Goal: Task Accomplishment & Management: Use online tool/utility

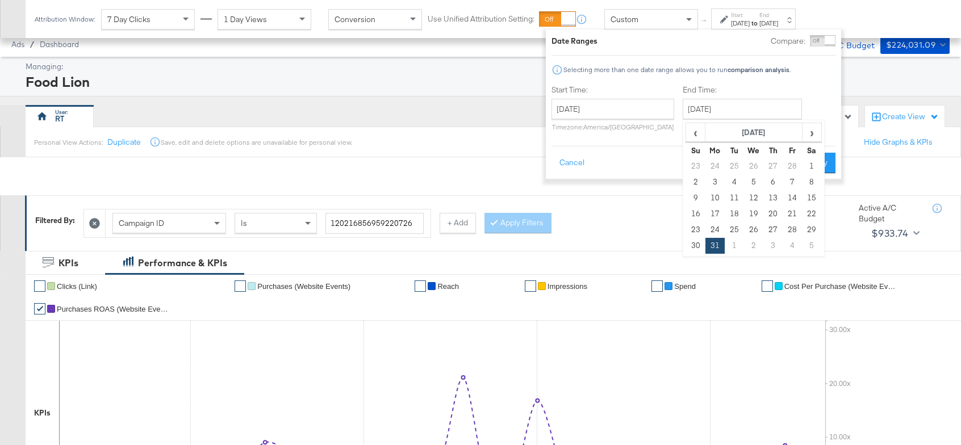
scroll to position [593, 0]
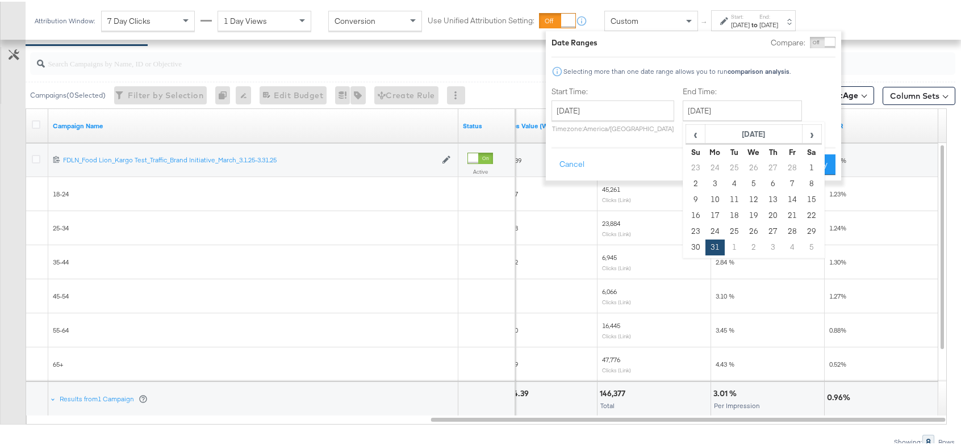
click at [893, 66] on div at bounding box center [492, 62] width 925 height 23
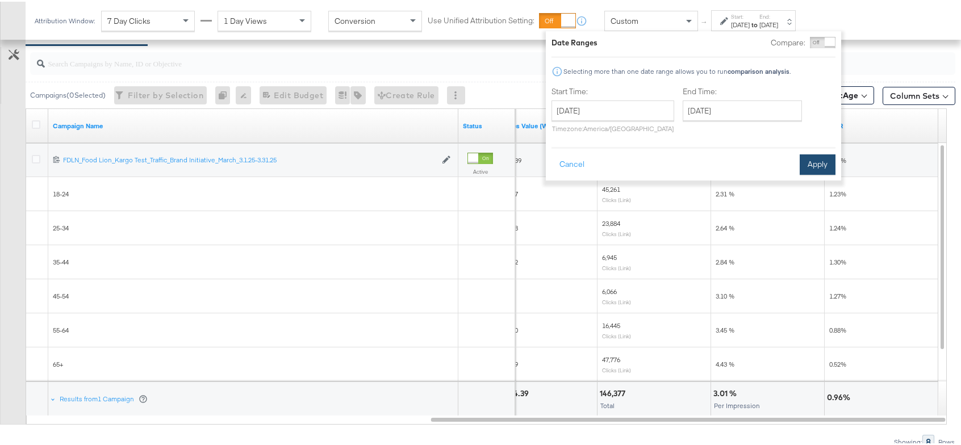
click at [806, 165] on button "Apply" at bounding box center [818, 163] width 36 height 20
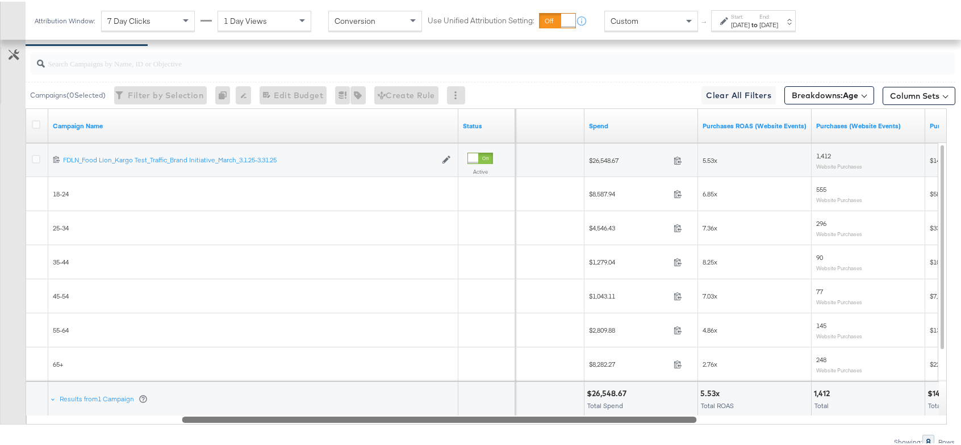
drag, startPoint x: 627, startPoint y: 415, endPoint x: 386, endPoint y: 394, distance: 241.8
click at [386, 394] on div "Campaign Name Status Impressions Spend Purchases ROAS (Website Events) Purchase…" at bounding box center [487, 265] width 922 height 316
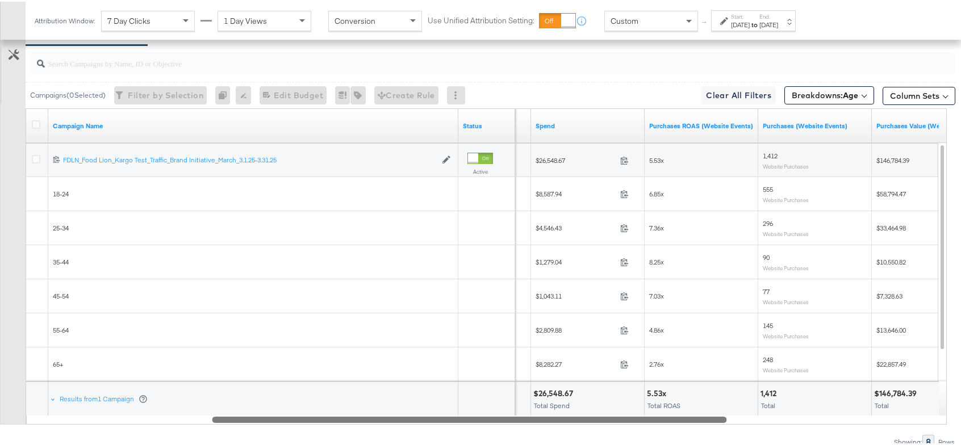
drag, startPoint x: 594, startPoint y: 418, endPoint x: 619, endPoint y: 415, distance: 25.2
click at [619, 415] on div at bounding box center [469, 418] width 515 height 10
drag, startPoint x: 670, startPoint y: 194, endPoint x: 646, endPoint y: 191, distance: 24.0
click at [646, 191] on div "6.85x" at bounding box center [702, 193] width 114 height 18
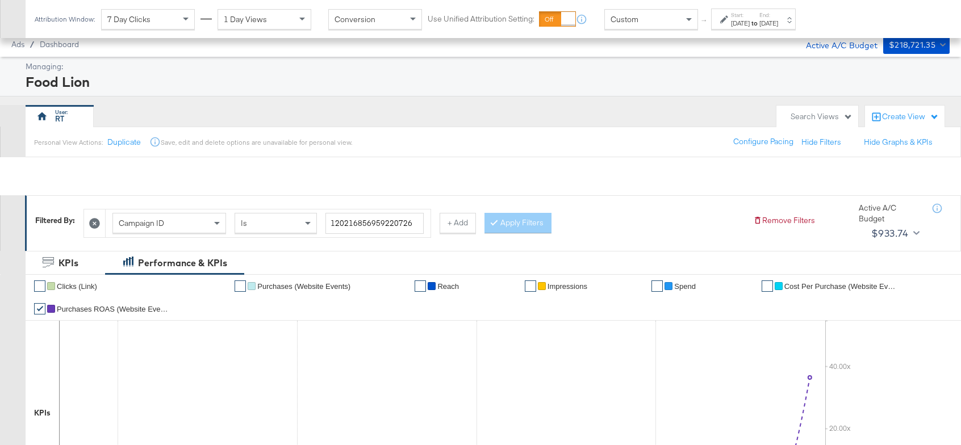
scroll to position [636, 0]
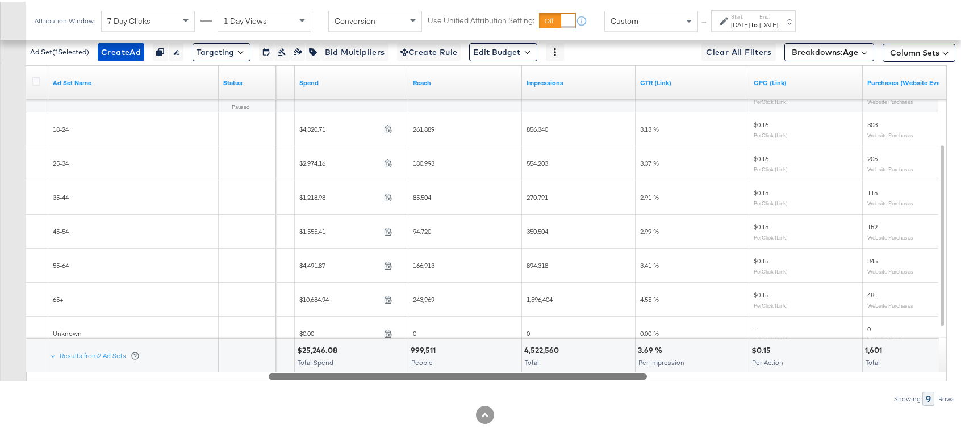
drag, startPoint x: 665, startPoint y: 375, endPoint x: 376, endPoint y: 364, distance: 289.9
click at [376, 364] on div "Ad Set Name Status Bidding Spend Reach Impressions CTR (Link) CPC (Link) Purcha…" at bounding box center [487, 222] width 922 height 316
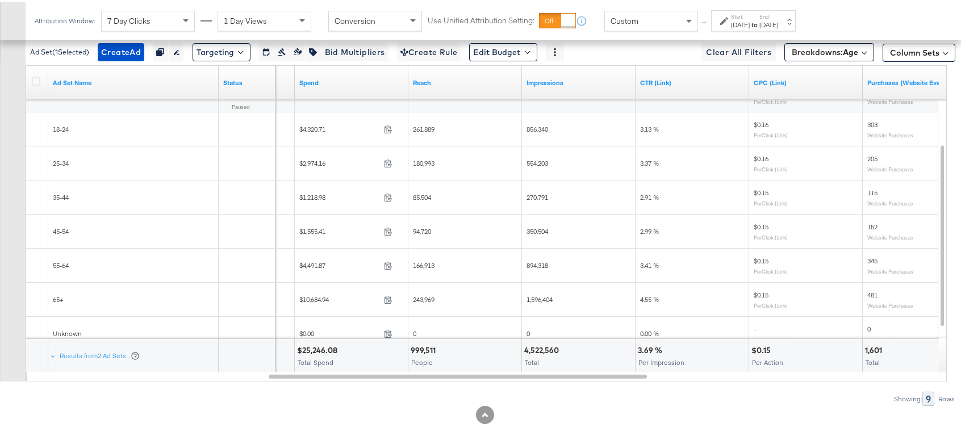
scroll to position [632, 0]
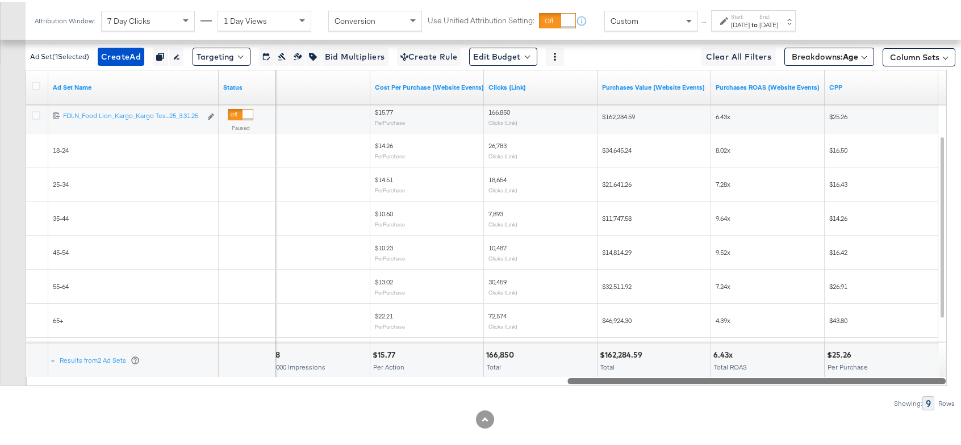
drag, startPoint x: 583, startPoint y: 377, endPoint x: 897, endPoint y: 380, distance: 313.1
click at [897, 380] on div at bounding box center [757, 379] width 378 height 10
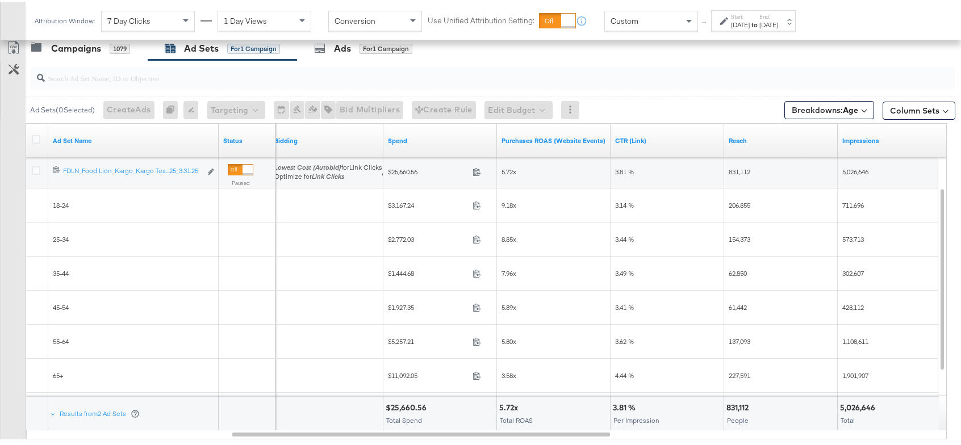
scroll to position [552, 0]
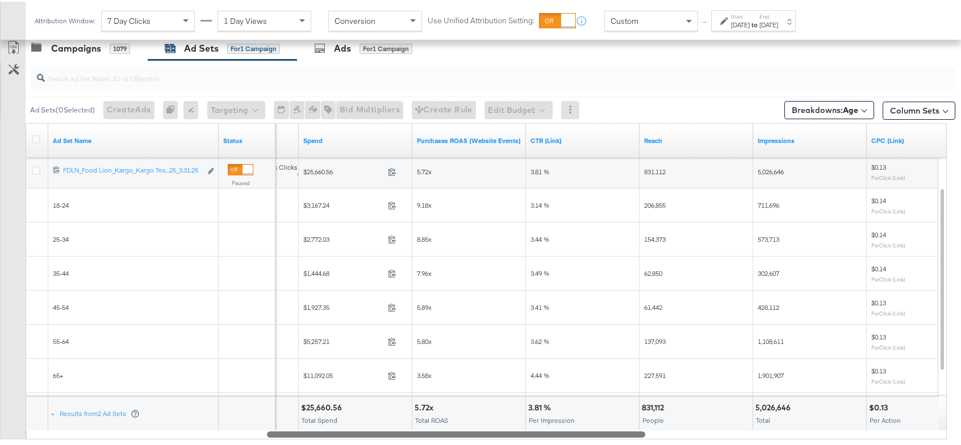
drag, startPoint x: 443, startPoint y: 433, endPoint x: 480, endPoint y: 435, distance: 37.0
click at [480, 435] on div at bounding box center [456, 433] width 378 height 10
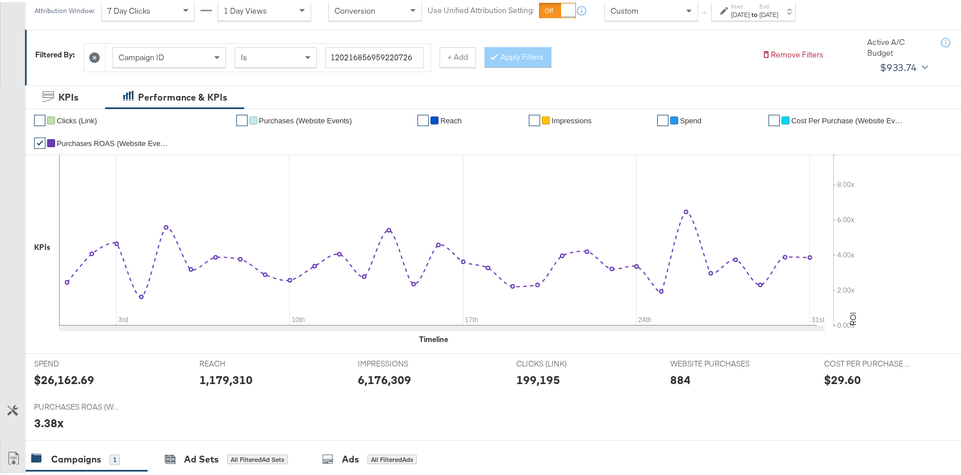
scroll to position [564, 0]
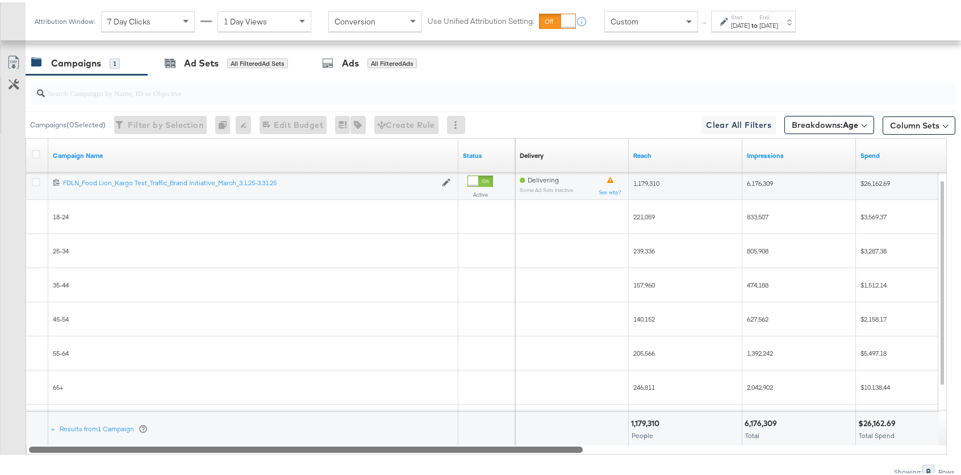
drag, startPoint x: 657, startPoint y: 444, endPoint x: 183, endPoint y: 420, distance: 475.0
click at [183, 420] on div "Campaign Name Status Delivery Sorting Unavailable Reach Impressions Spend 12021…" at bounding box center [487, 294] width 922 height 316
click at [85, 53] on div "Campaigns 1" at bounding box center [87, 61] width 122 height 24
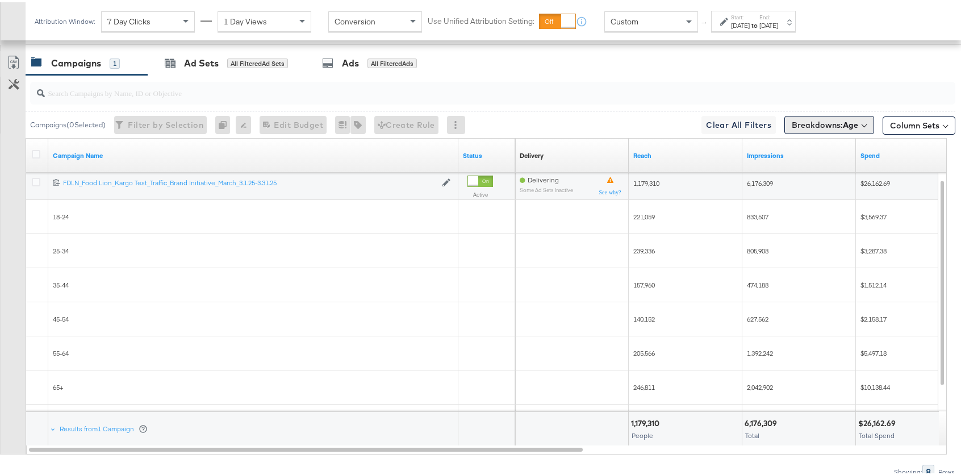
click at [826, 121] on span "Breakdowns: Age" at bounding box center [825, 122] width 66 height 11
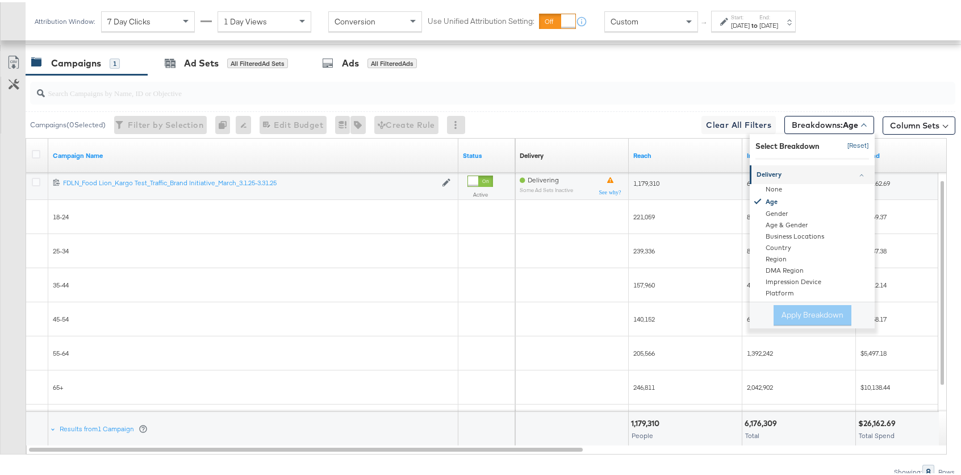
click at [842, 143] on button "[Reset]" at bounding box center [855, 144] width 28 height 18
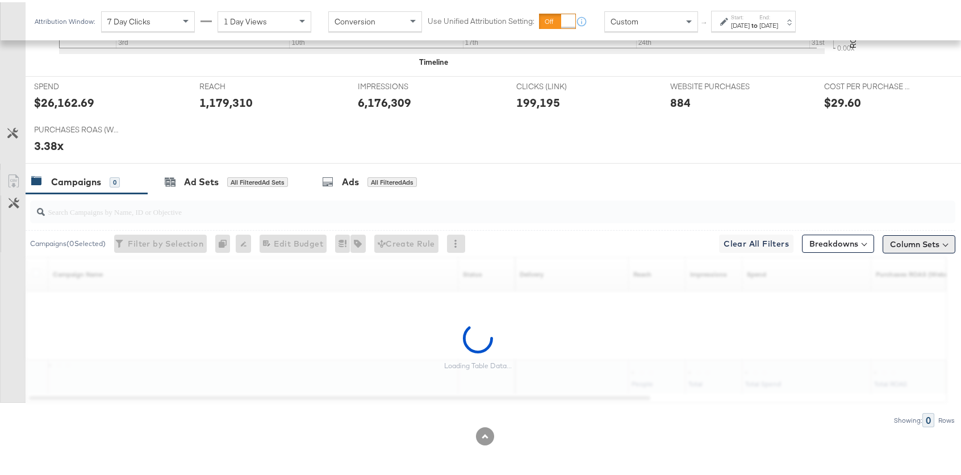
scroll to position [411, 0]
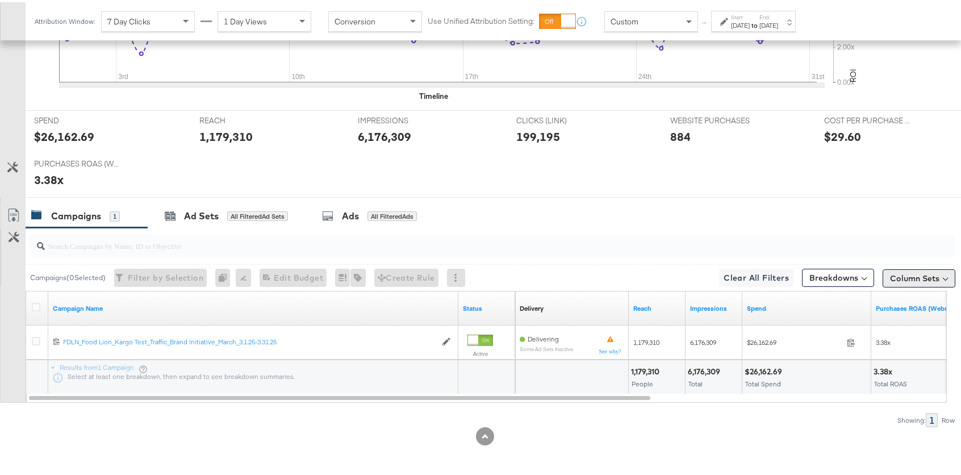
click at [914, 277] on button "Column Sets" at bounding box center [919, 276] width 73 height 18
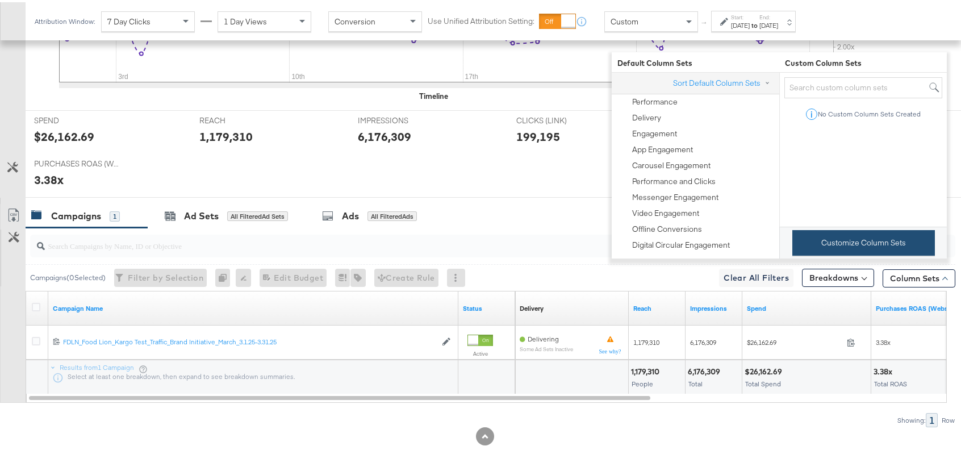
click at [895, 251] on button "Customize Column Sets" at bounding box center [864, 241] width 143 height 26
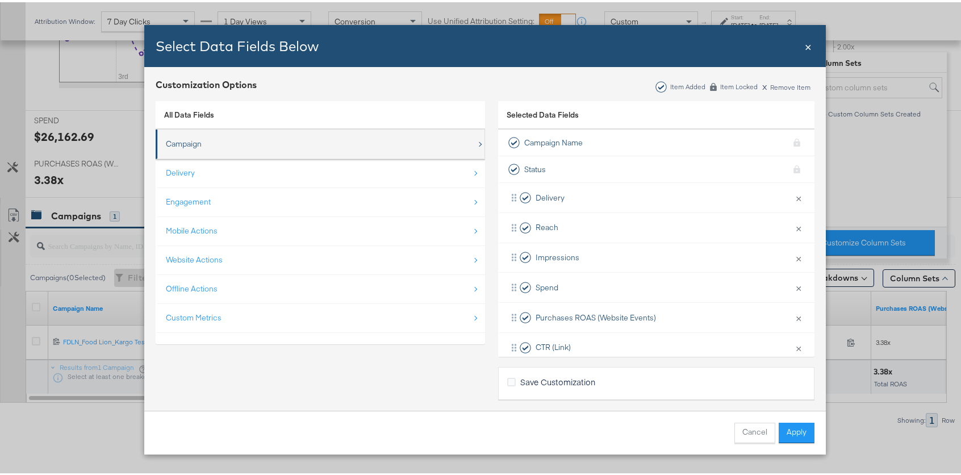
click at [270, 146] on div "Campaign" at bounding box center [321, 141] width 311 height 23
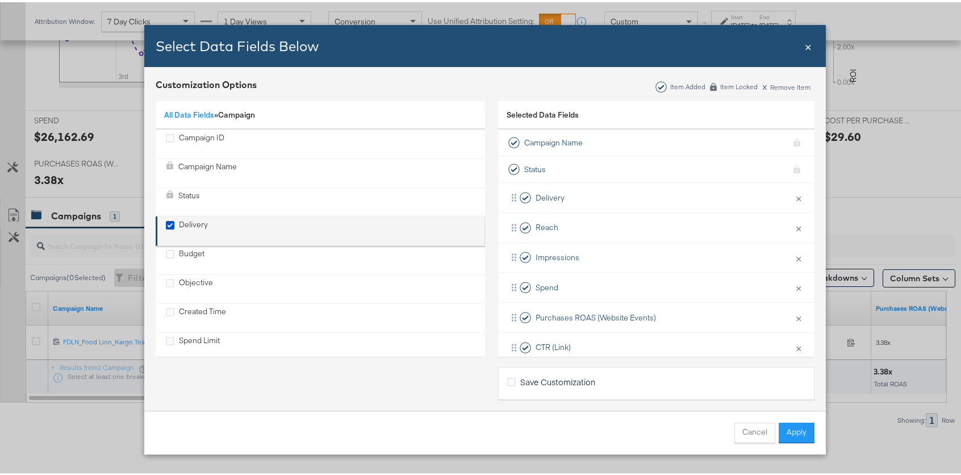
scroll to position [74, 0]
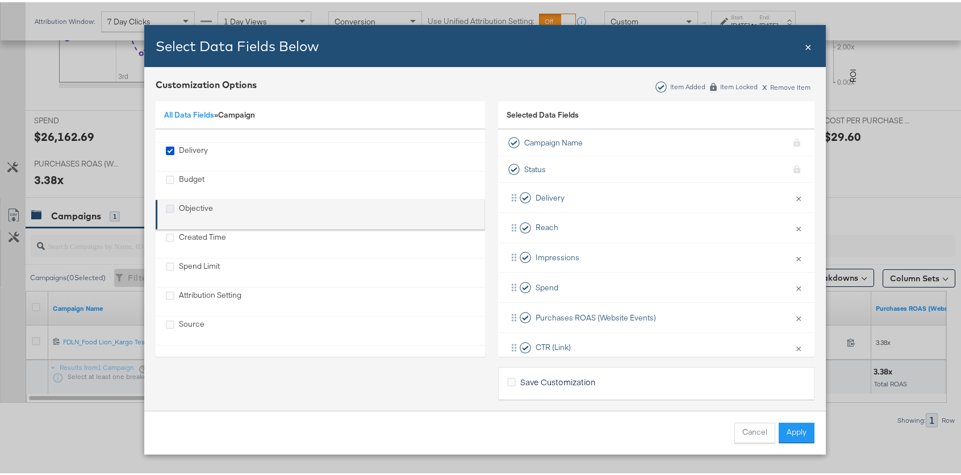
click at [166, 207] on icon "Objective" at bounding box center [170, 206] width 9 height 9
click at [0, 0] on input "Objective" at bounding box center [0, 0] width 0 height 0
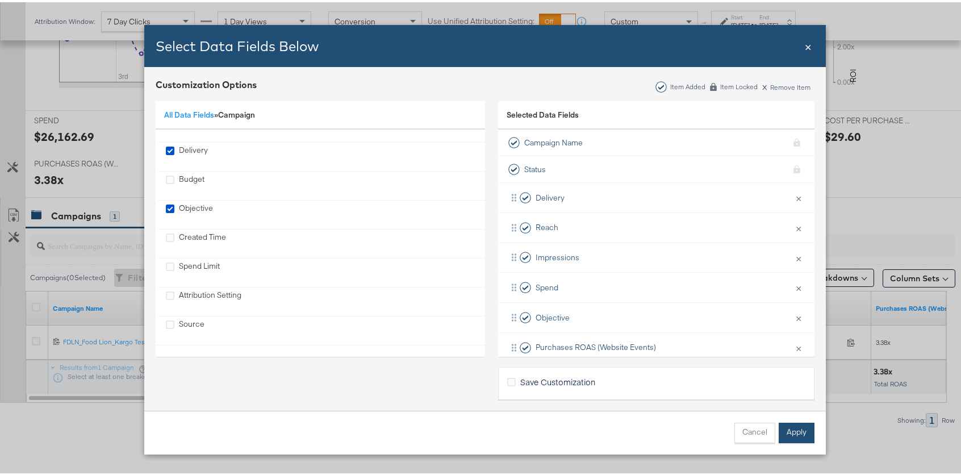
click at [795, 433] on button "Apply" at bounding box center [797, 430] width 36 height 20
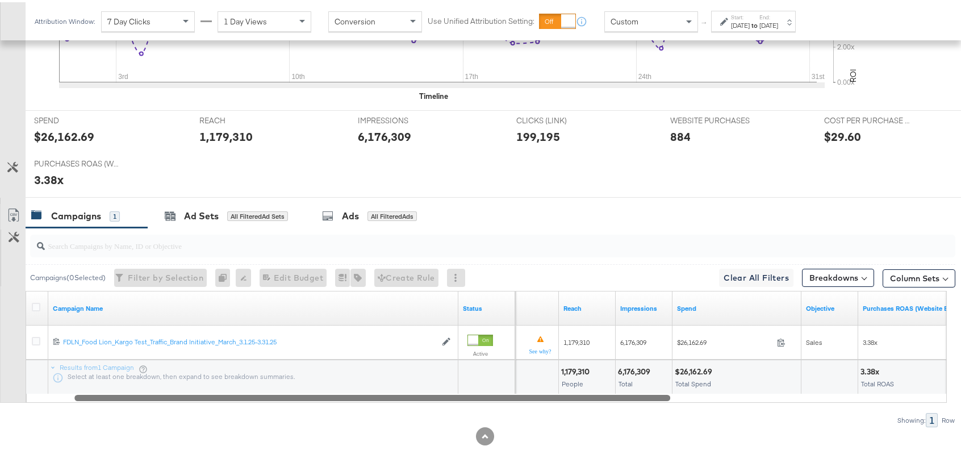
drag, startPoint x: 586, startPoint y: 397, endPoint x: 631, endPoint y: 394, distance: 45.0
click at [631, 394] on div at bounding box center [372, 395] width 596 height 10
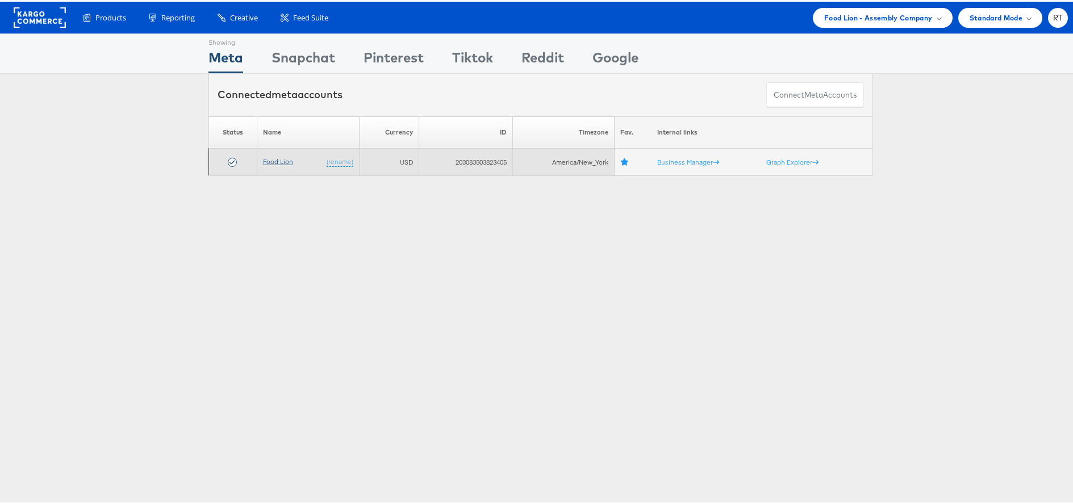
click at [273, 160] on link "Food Lion" at bounding box center [278, 160] width 30 height 9
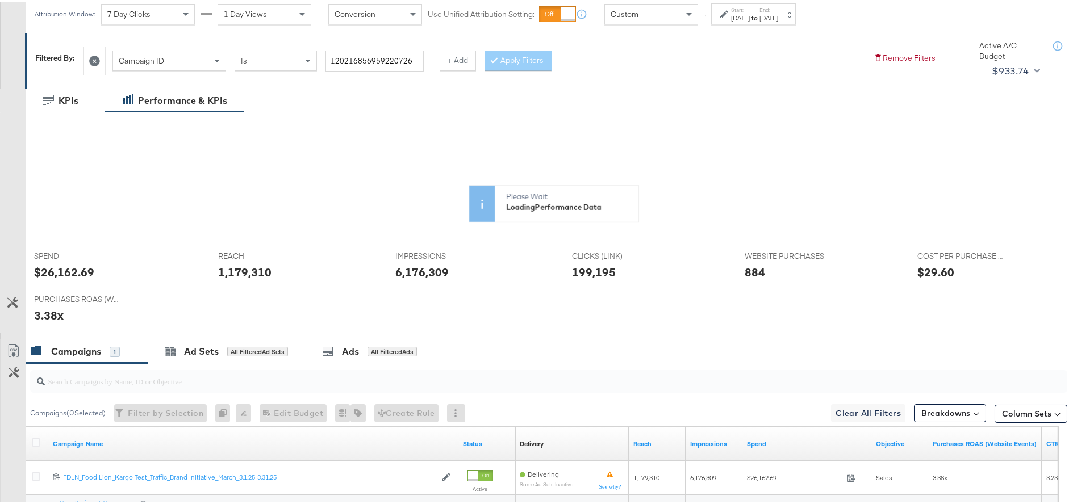
scroll to position [271, 0]
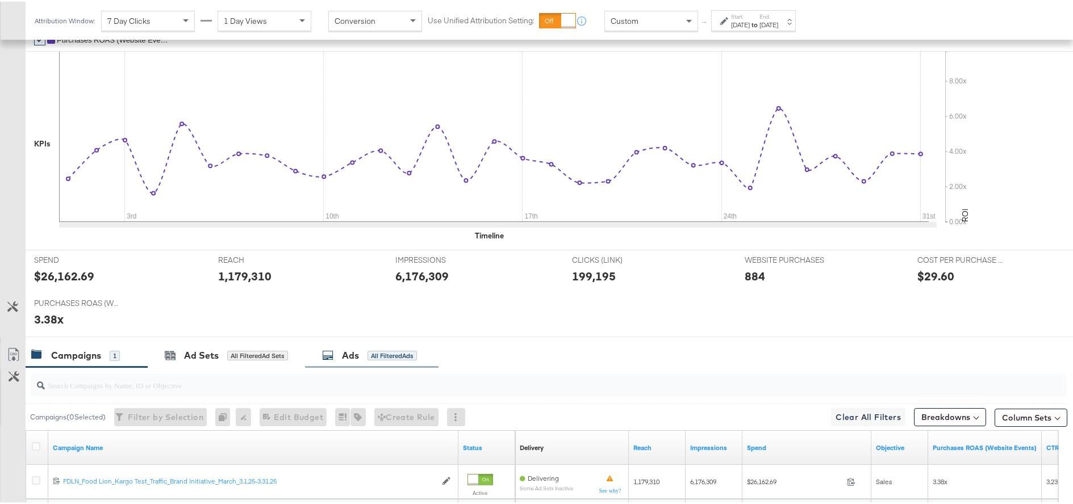
click at [360, 356] on div "Ads All Filtered Ads" at bounding box center [369, 354] width 95 height 13
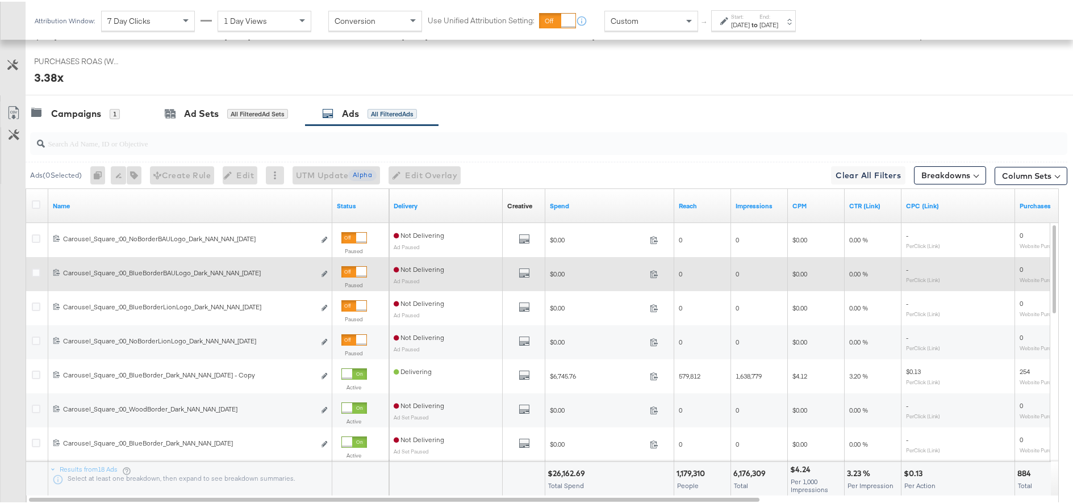
scroll to position [516, 0]
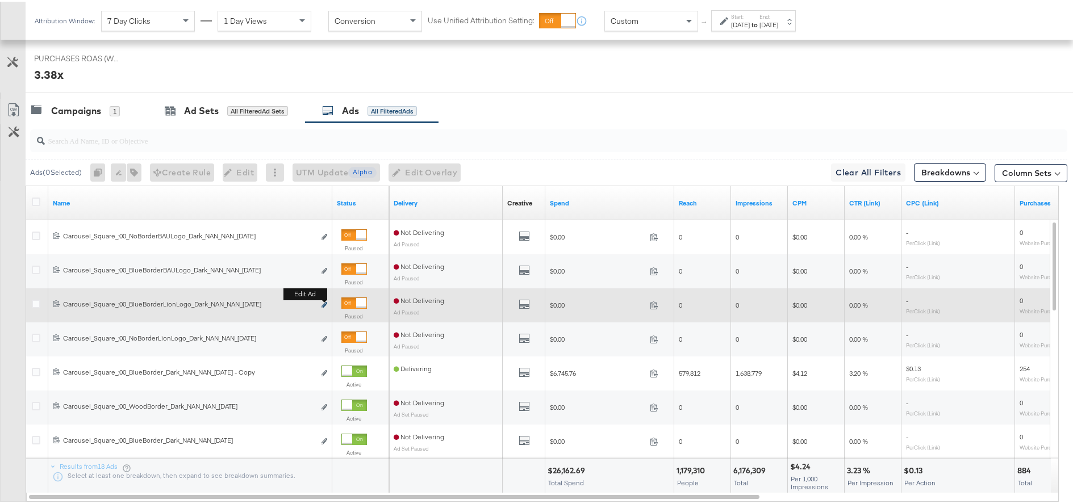
click at [324, 305] on icon "link" at bounding box center [325, 304] width 6 height 6
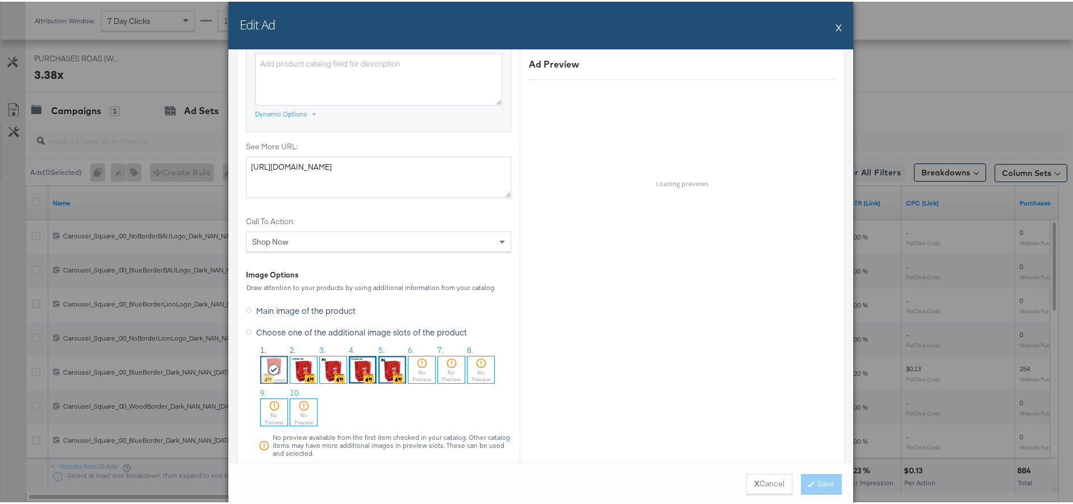
scroll to position [903, 0]
click at [387, 362] on img at bounding box center [392, 365] width 27 height 27
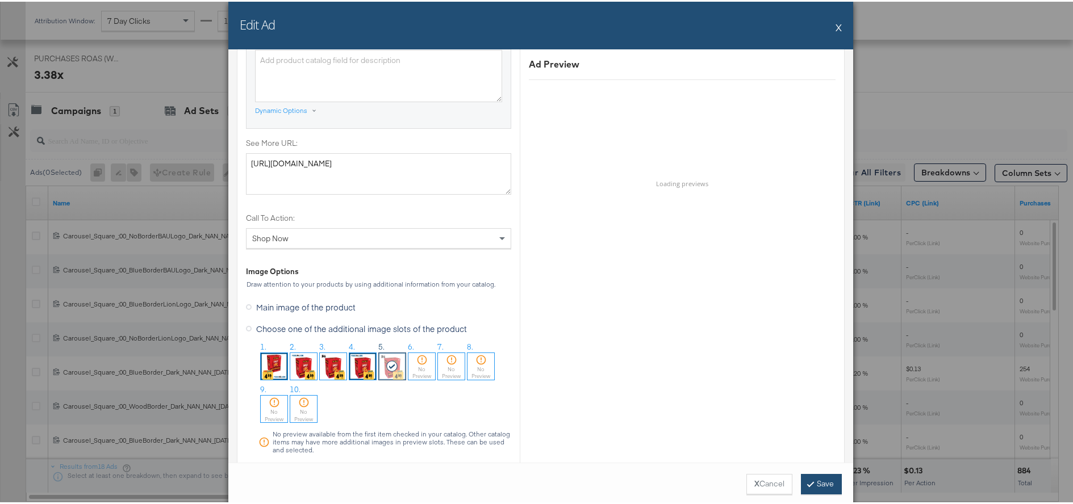
click at [827, 485] on button "Save" at bounding box center [821, 483] width 41 height 20
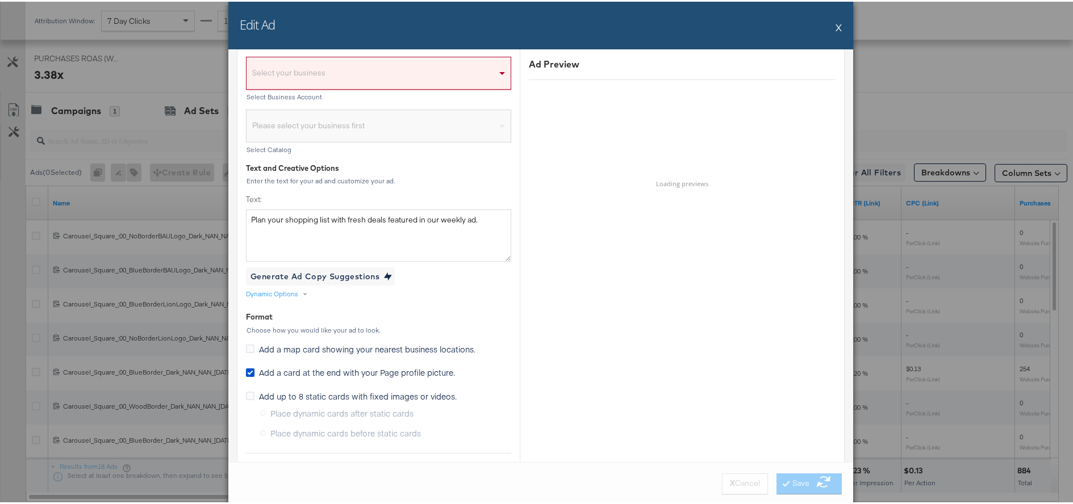
scroll to position [0, 0]
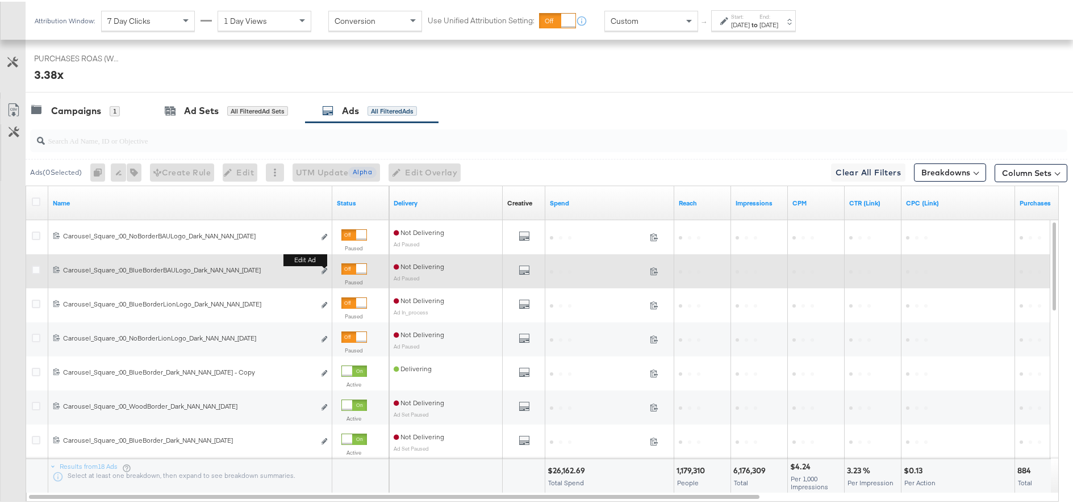
click at [324, 265] on b "Edit ad" at bounding box center [305, 259] width 44 height 12
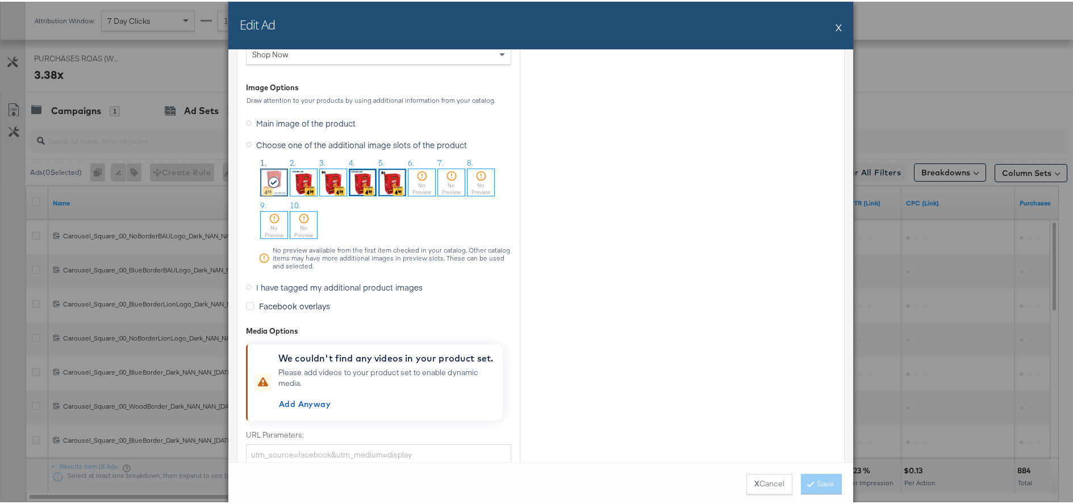
scroll to position [1073, 0]
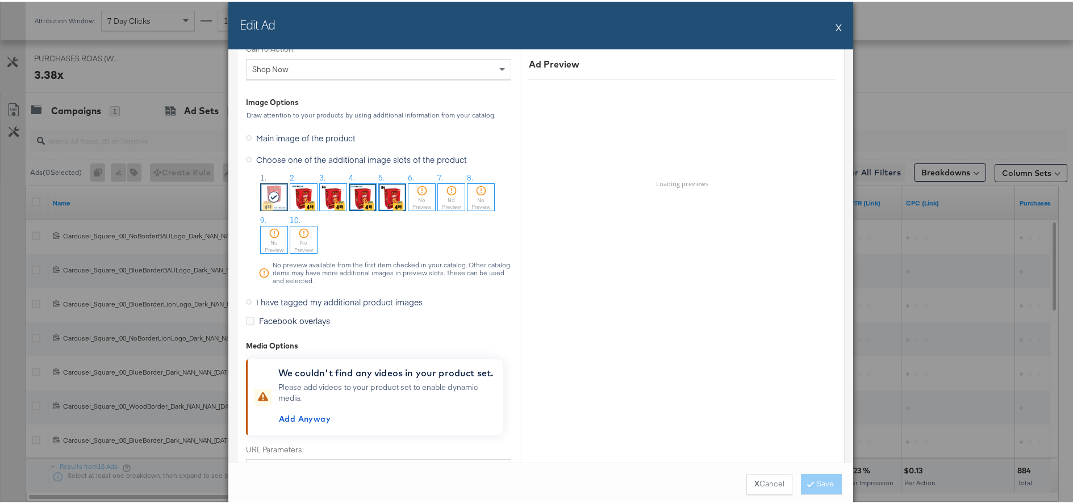
click at [357, 193] on img at bounding box center [362, 195] width 27 height 27
click at [815, 483] on button "Save" at bounding box center [821, 483] width 41 height 20
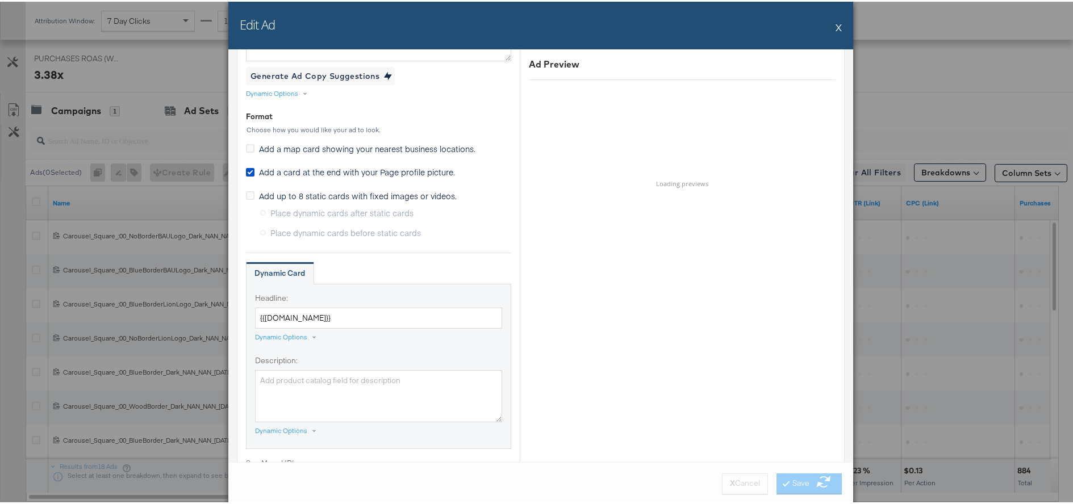
scroll to position [0, 0]
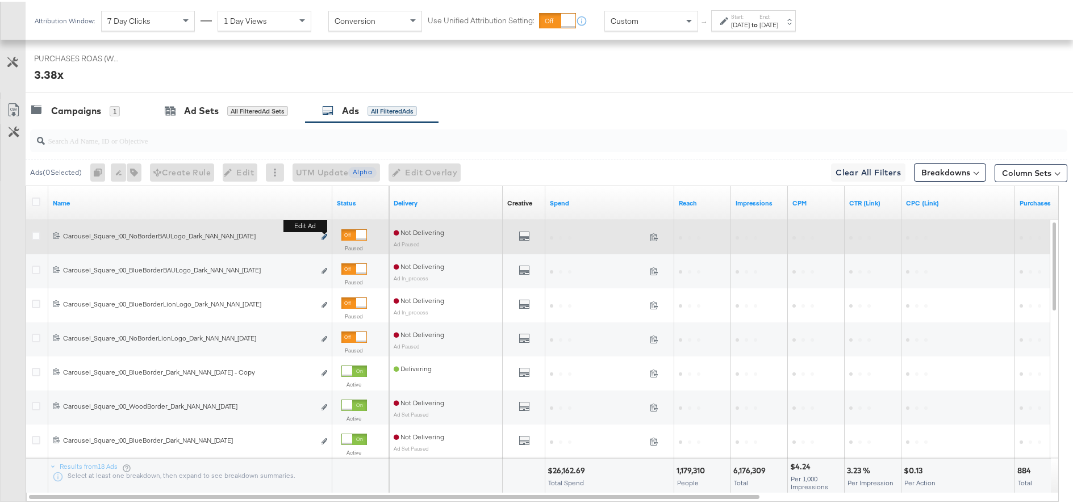
click at [326, 235] on icon "link" at bounding box center [325, 235] width 6 height 6
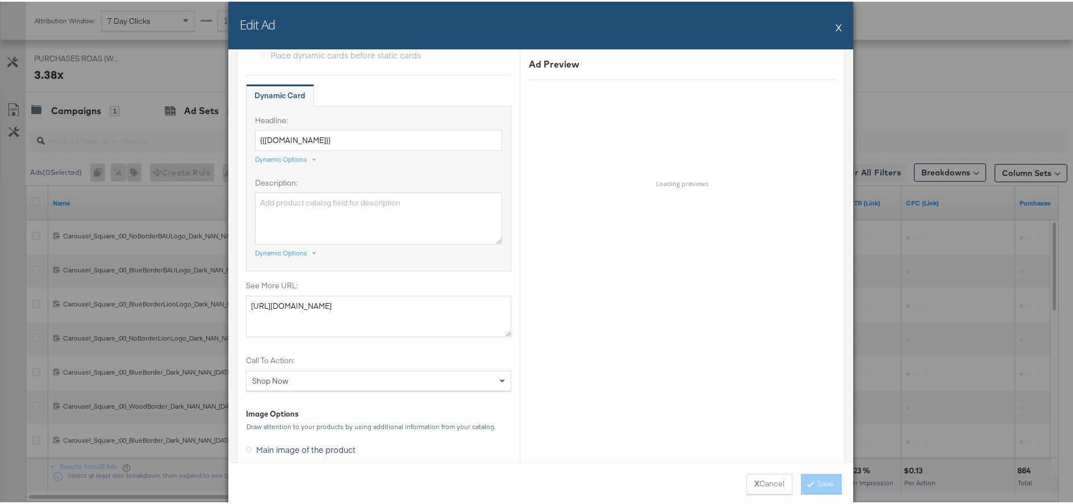
scroll to position [977, 0]
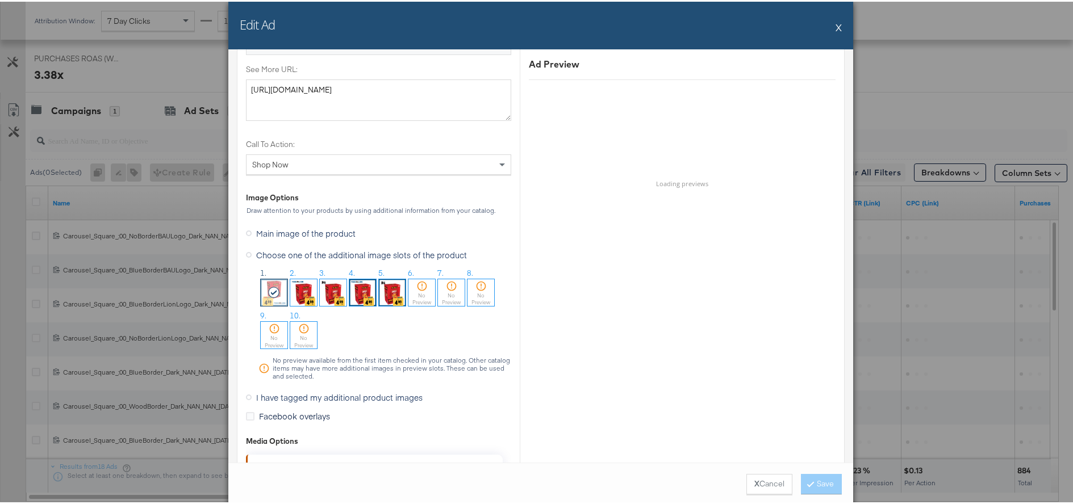
click at [303, 288] on img at bounding box center [303, 291] width 27 height 27
click at [810, 477] on button "Save" at bounding box center [821, 483] width 41 height 20
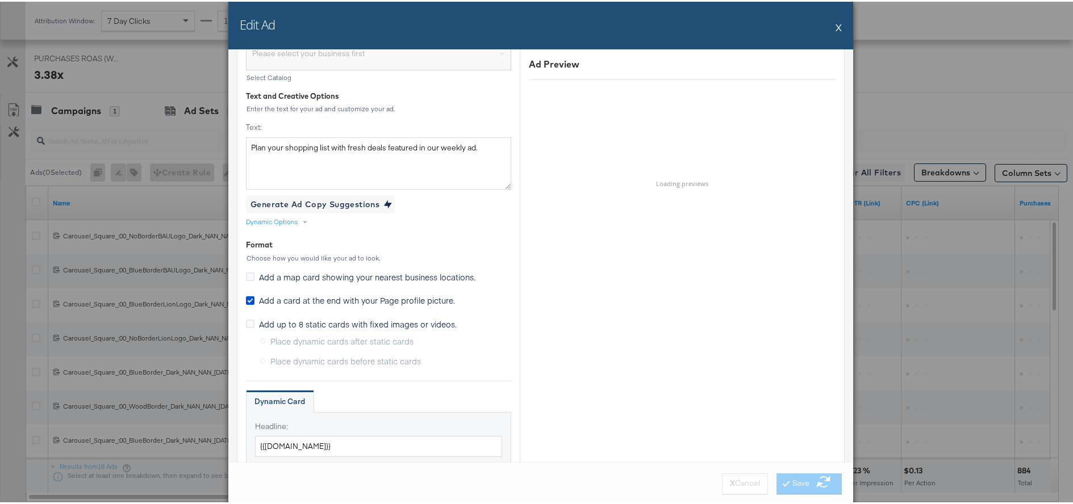
scroll to position [0, 0]
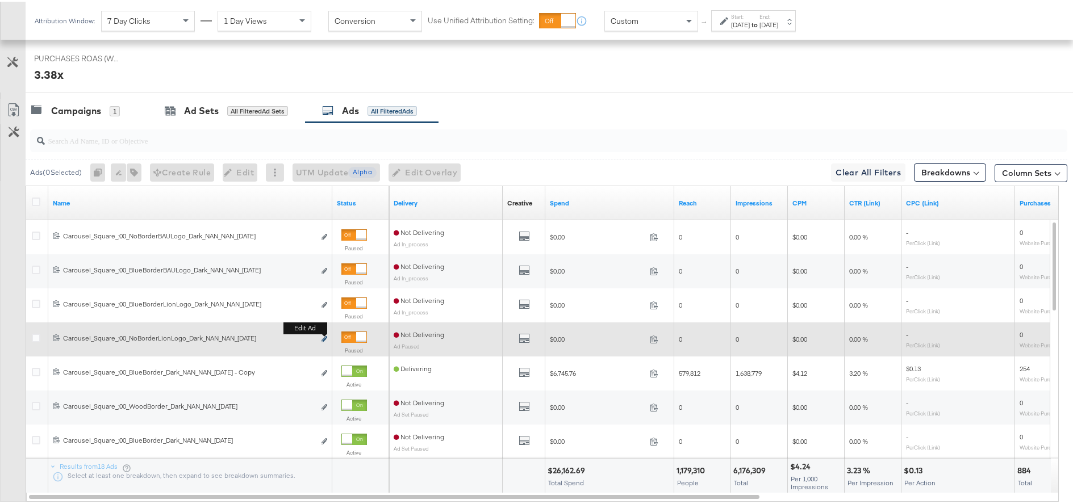
click at [322, 333] on button "Edit ad" at bounding box center [324, 338] width 7 height 12
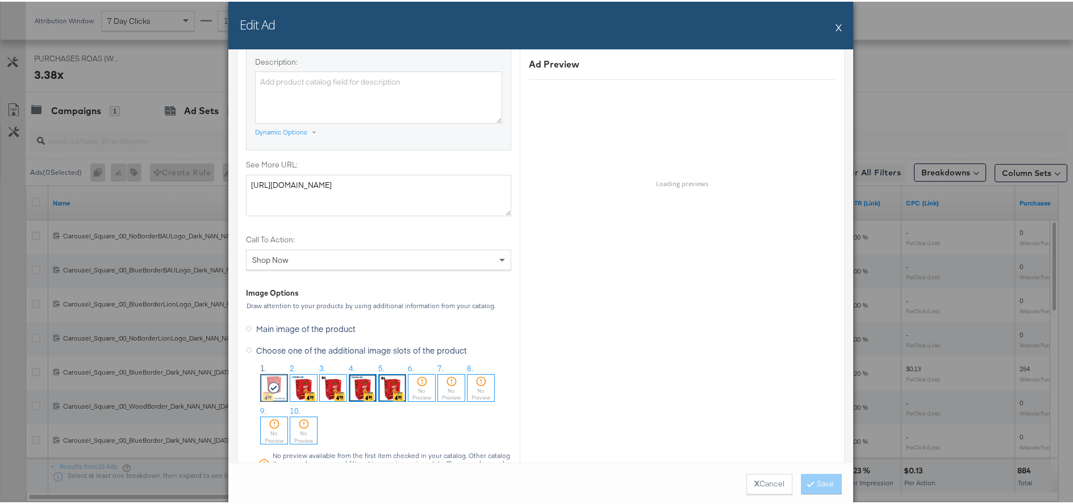
scroll to position [894, 0]
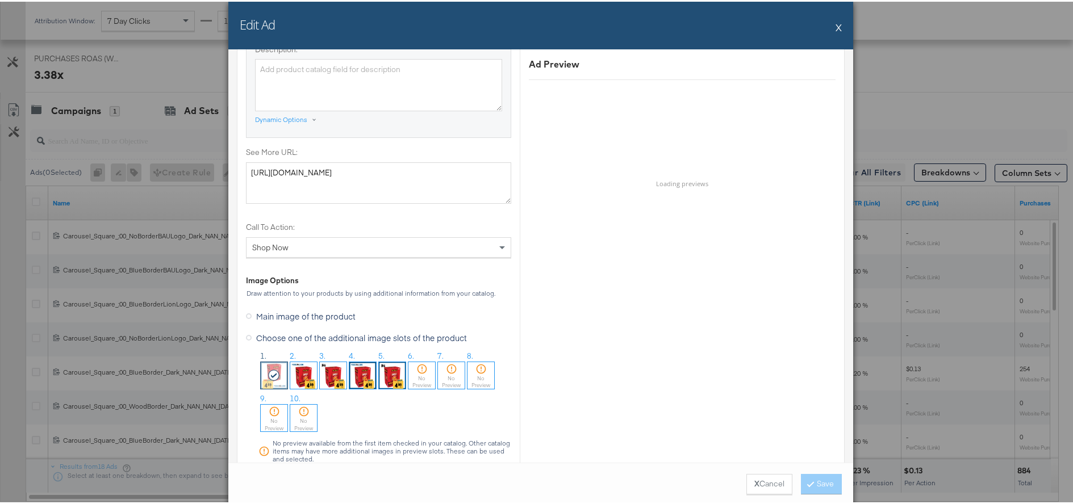
click at [329, 366] on img at bounding box center [333, 374] width 27 height 27
click at [832, 481] on button "Save" at bounding box center [821, 483] width 41 height 20
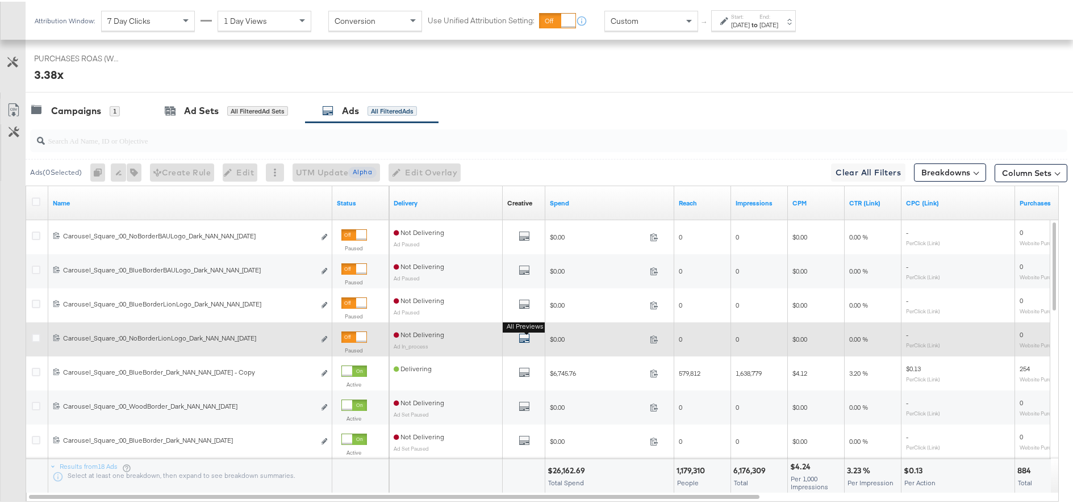
click at [523, 336] on icon "default" at bounding box center [524, 336] width 11 height 11
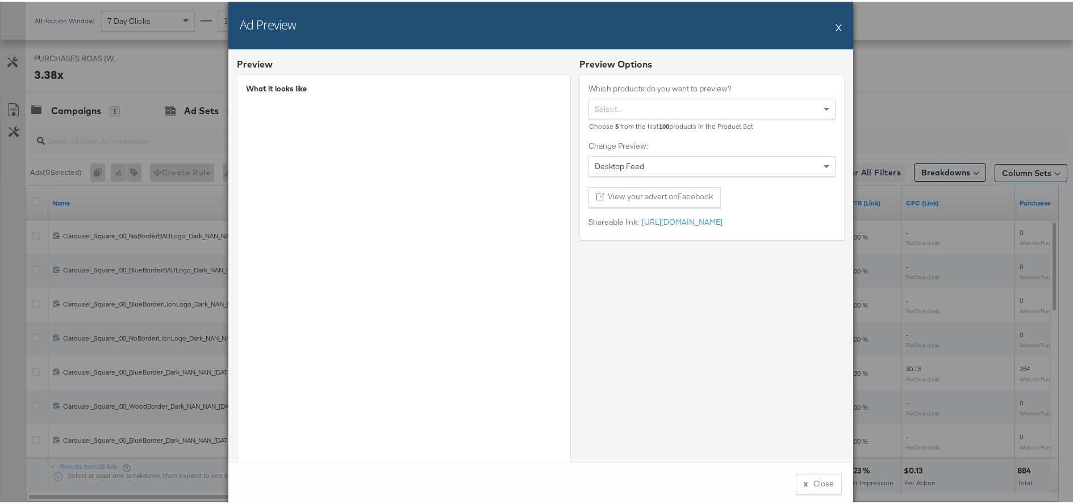
click at [837, 27] on div "Ad Preview X" at bounding box center [540, 24] width 625 height 48
drag, startPoint x: 835, startPoint y: 26, endPoint x: 772, endPoint y: 56, distance: 69.6
click at [836, 27] on button "X" at bounding box center [839, 25] width 6 height 23
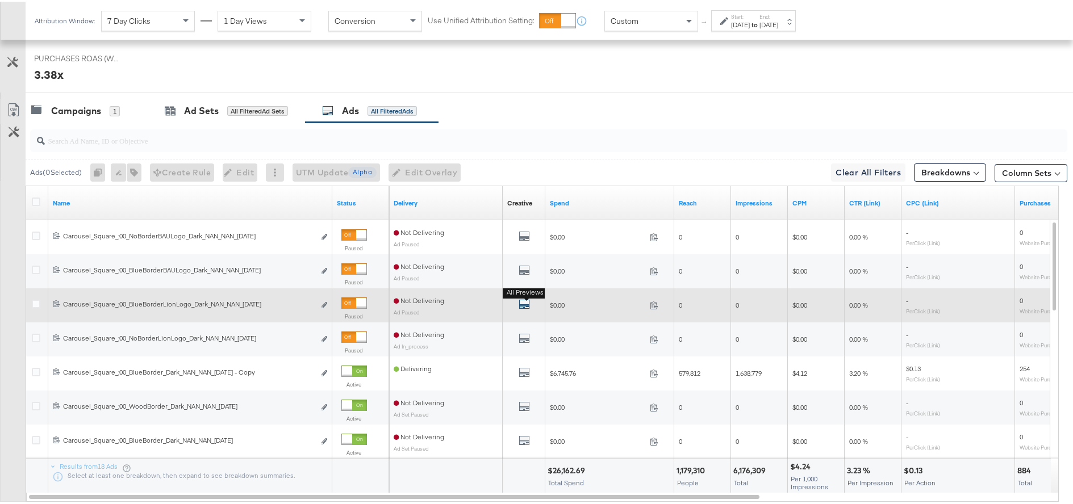
click at [521, 304] on icon "default" at bounding box center [524, 302] width 11 height 11
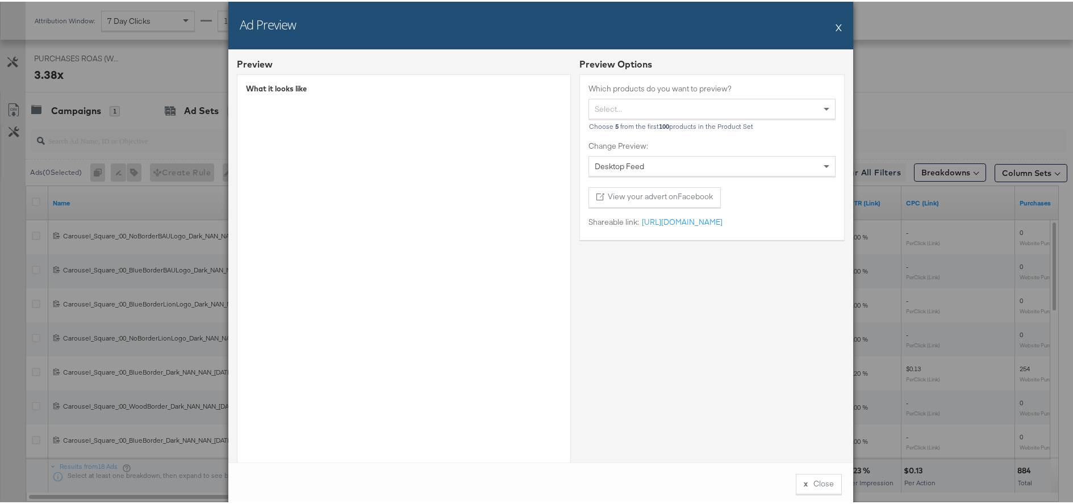
click at [836, 25] on button "X" at bounding box center [839, 25] width 6 height 23
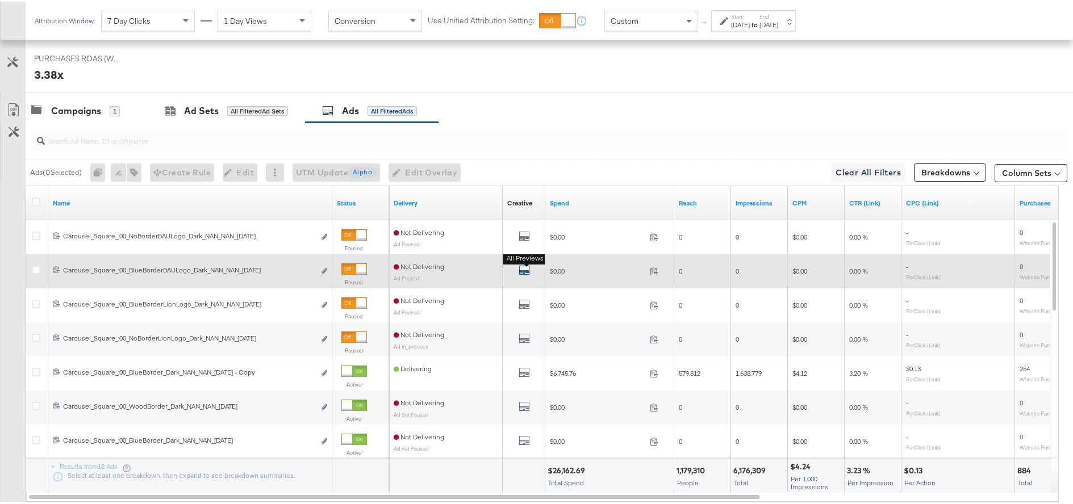
click at [524, 270] on icon "default" at bounding box center [524, 268] width 11 height 11
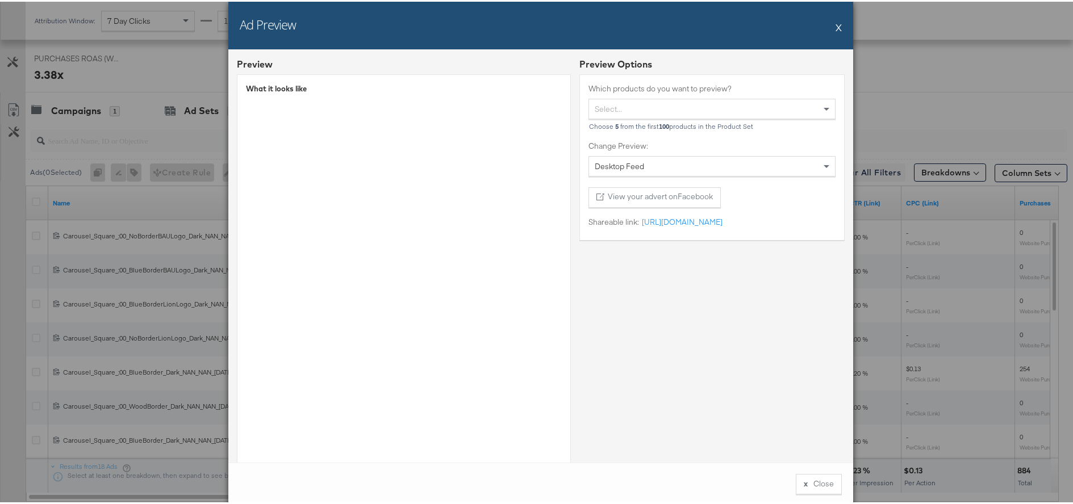
click at [836, 26] on button "X" at bounding box center [839, 25] width 6 height 23
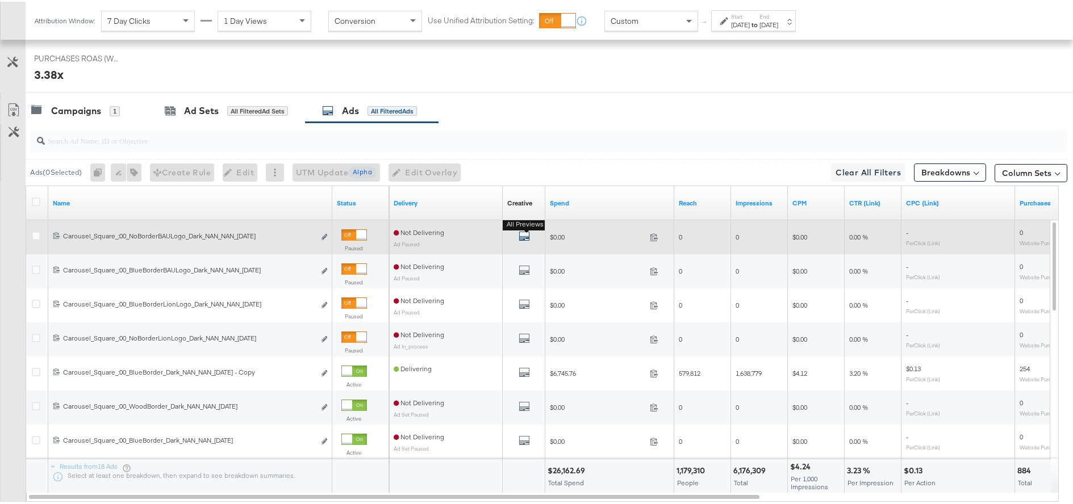
click at [529, 234] on icon "default" at bounding box center [524, 234] width 11 height 11
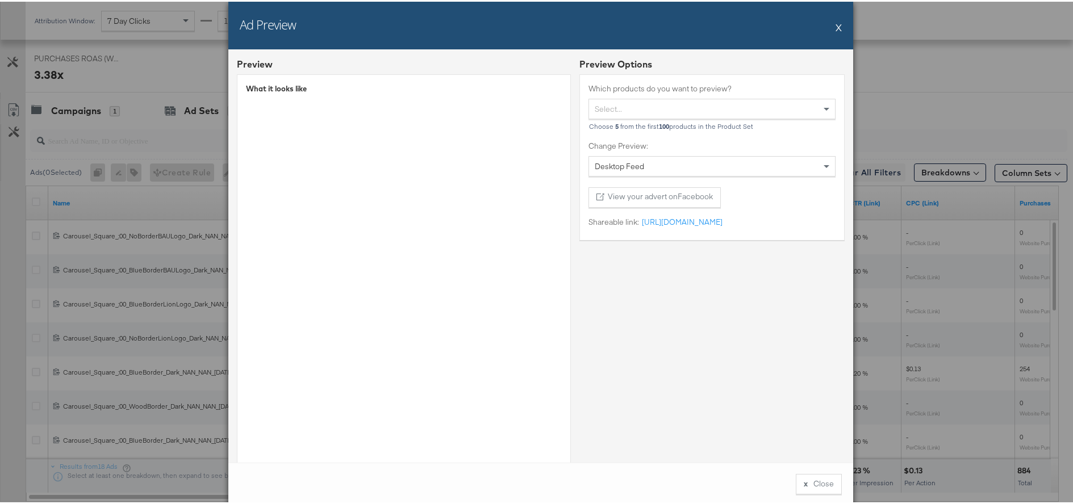
click at [836, 24] on button "X" at bounding box center [839, 25] width 6 height 23
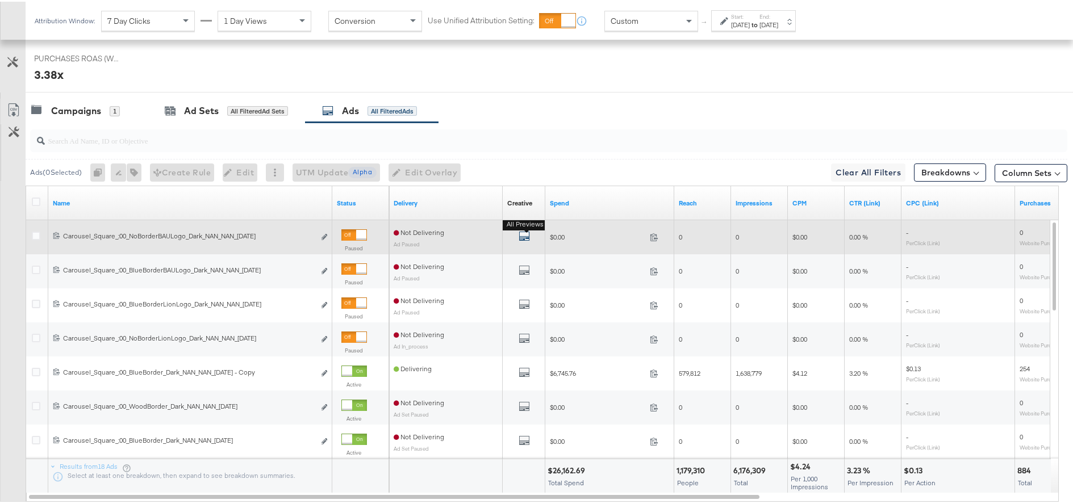
click at [523, 235] on icon "default" at bounding box center [524, 234] width 11 height 11
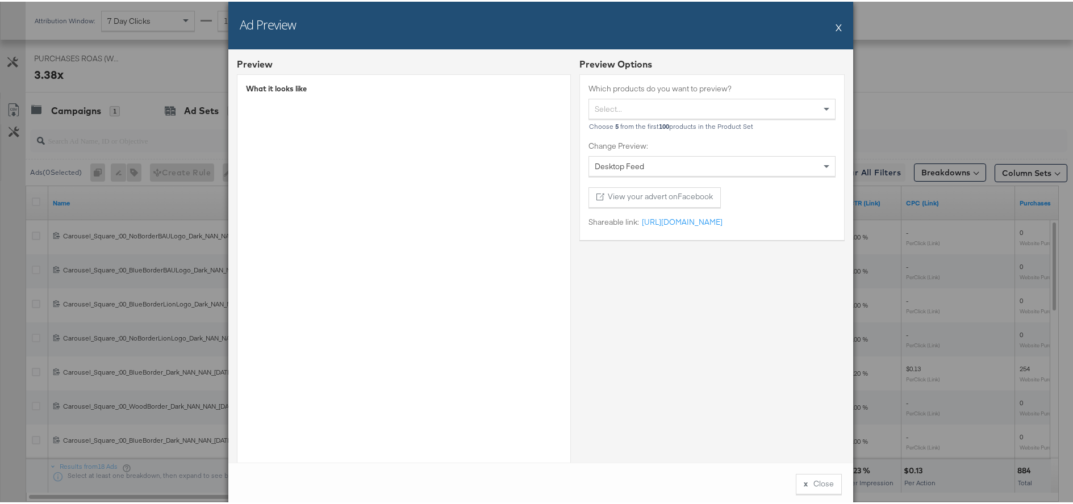
click at [836, 27] on button "X" at bounding box center [839, 25] width 6 height 23
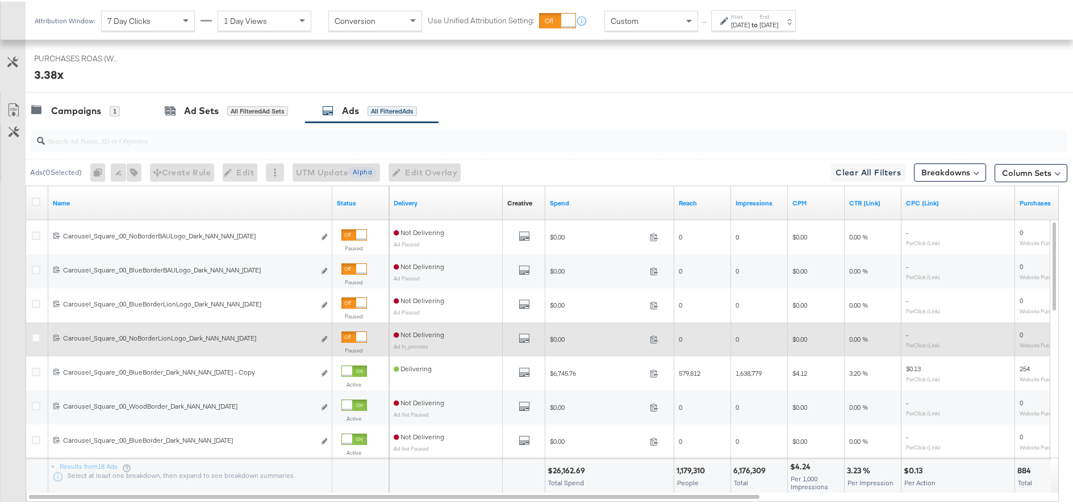
click at [353, 339] on div at bounding box center [354, 335] width 26 height 11
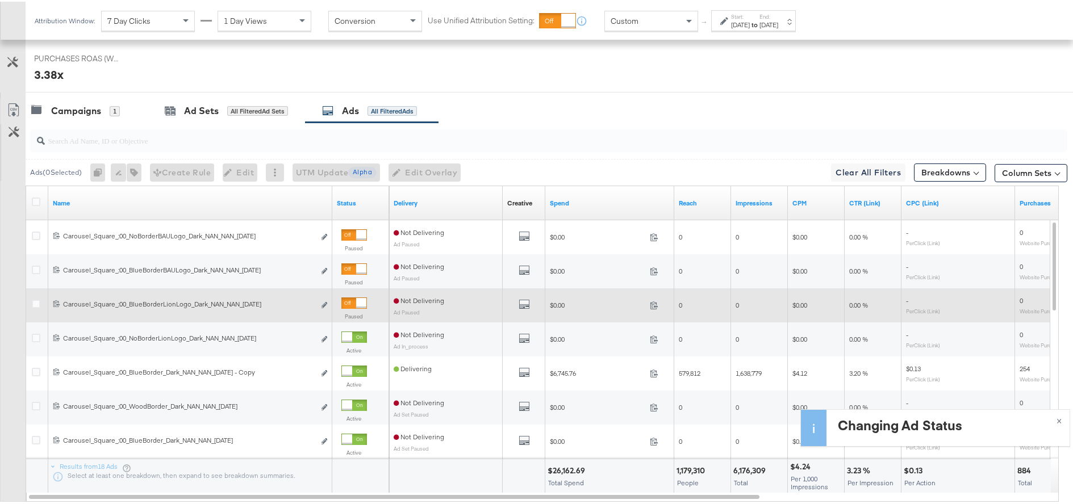
click at [355, 298] on div at bounding box center [354, 301] width 26 height 11
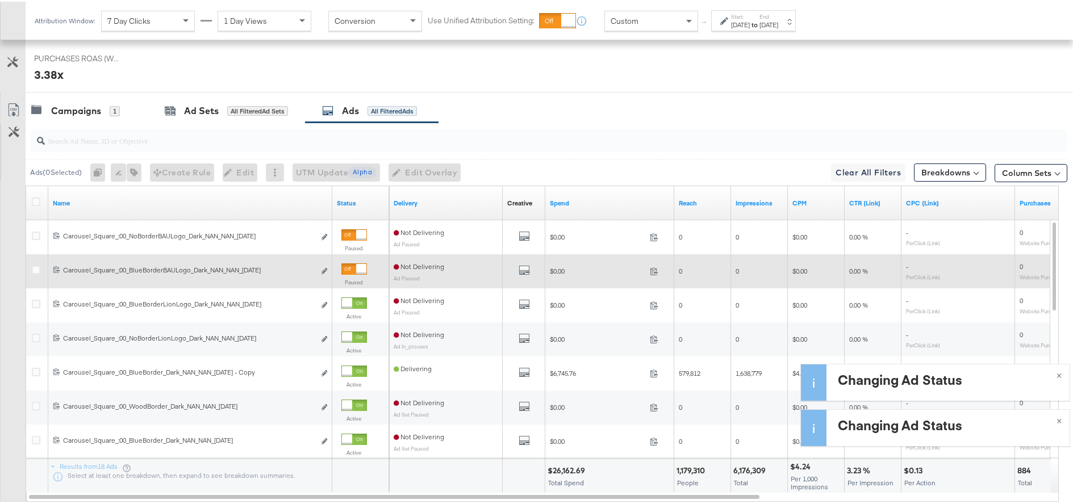
click at [357, 269] on div at bounding box center [361, 267] width 10 height 10
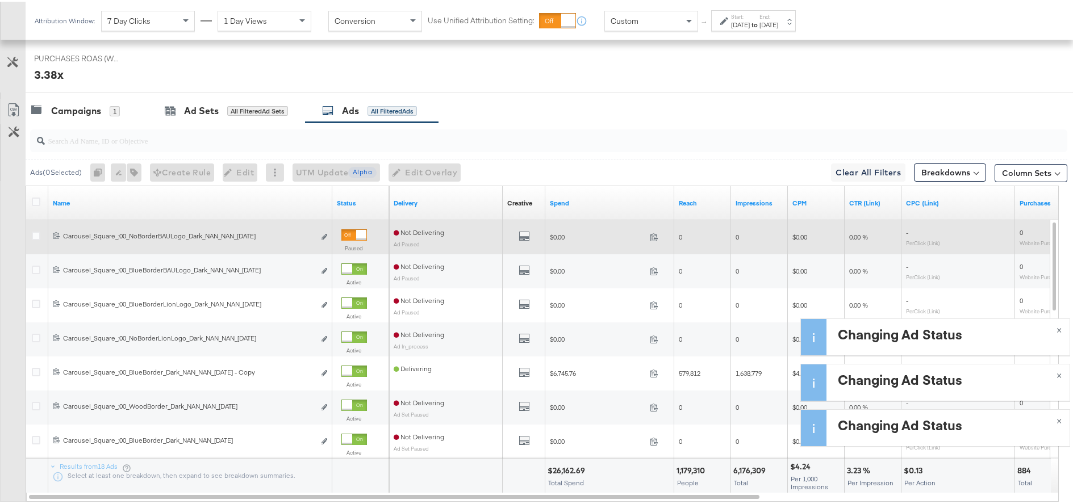
click at [356, 235] on div at bounding box center [361, 233] width 10 height 10
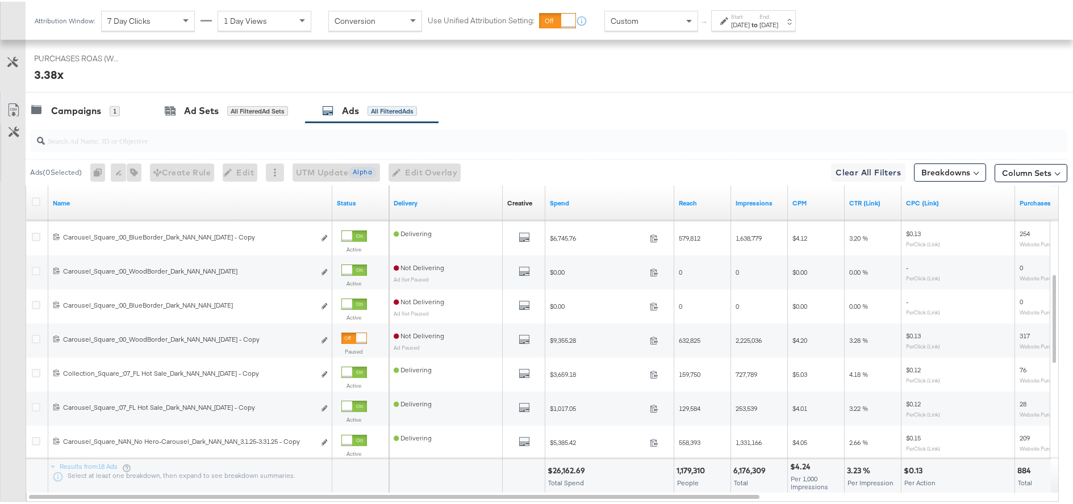
click at [647, 18] on div "Custom" at bounding box center [651, 19] width 93 height 19
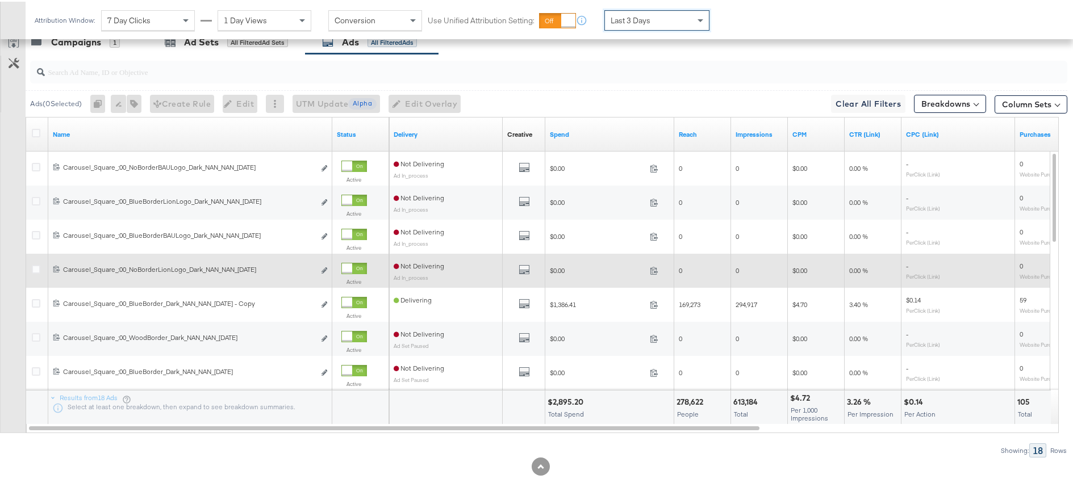
scroll to position [583, 0]
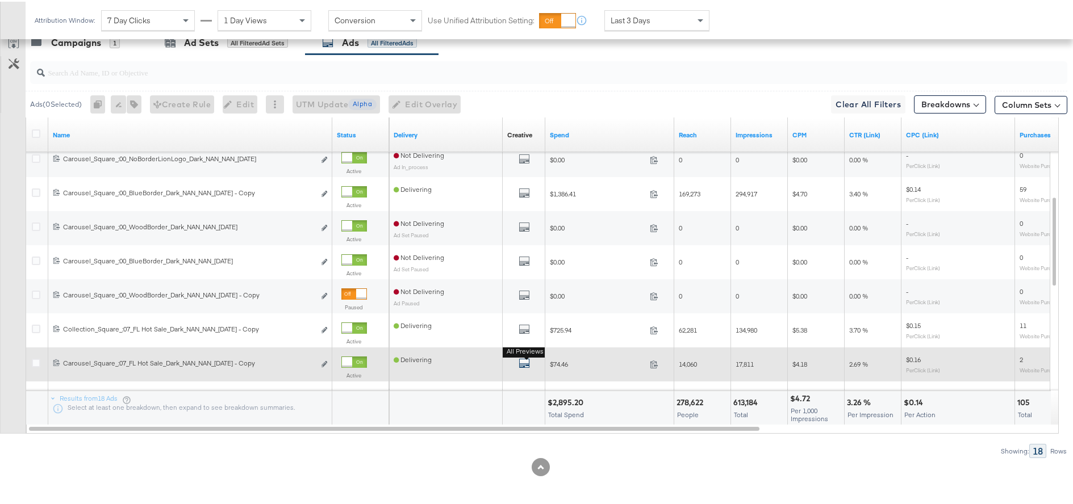
click at [523, 361] on icon "default" at bounding box center [524, 361] width 11 height 11
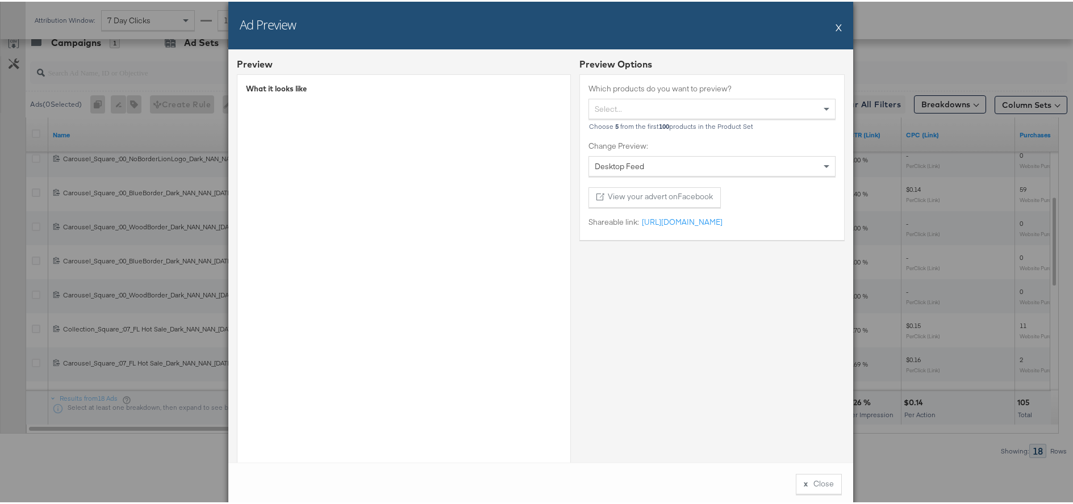
click at [831, 23] on div "Ad Preview X" at bounding box center [540, 24] width 625 height 48
click at [836, 25] on button "X" at bounding box center [839, 25] width 6 height 23
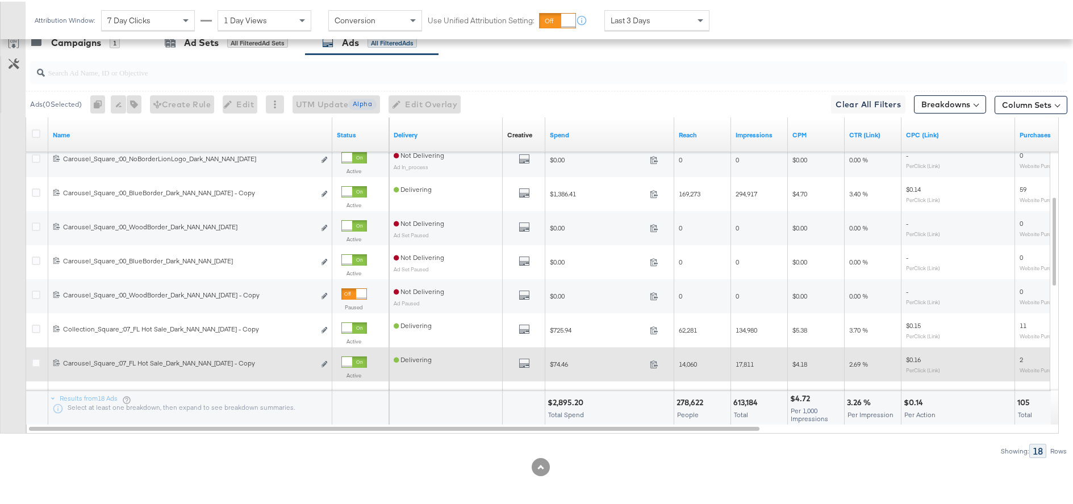
click at [345, 363] on div at bounding box center [347, 361] width 10 height 10
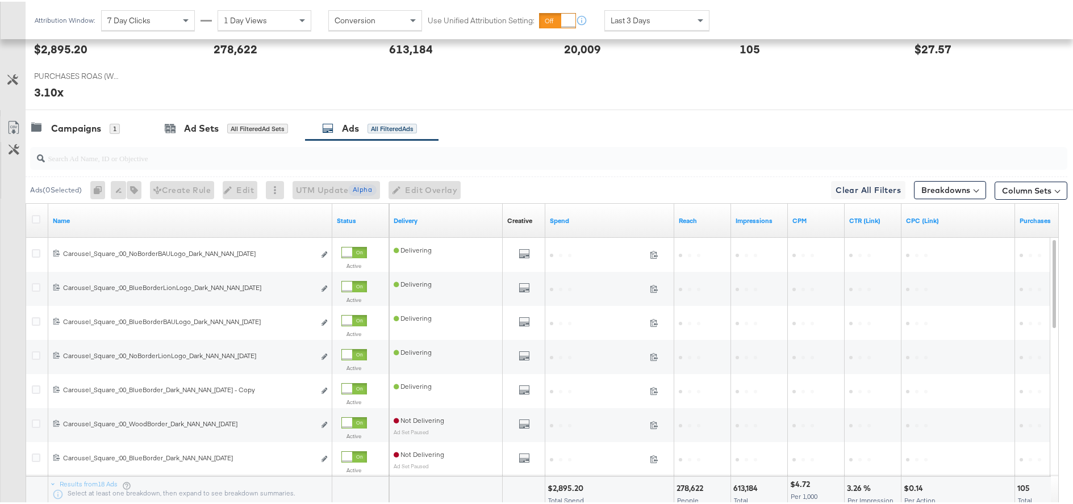
scroll to position [467, 0]
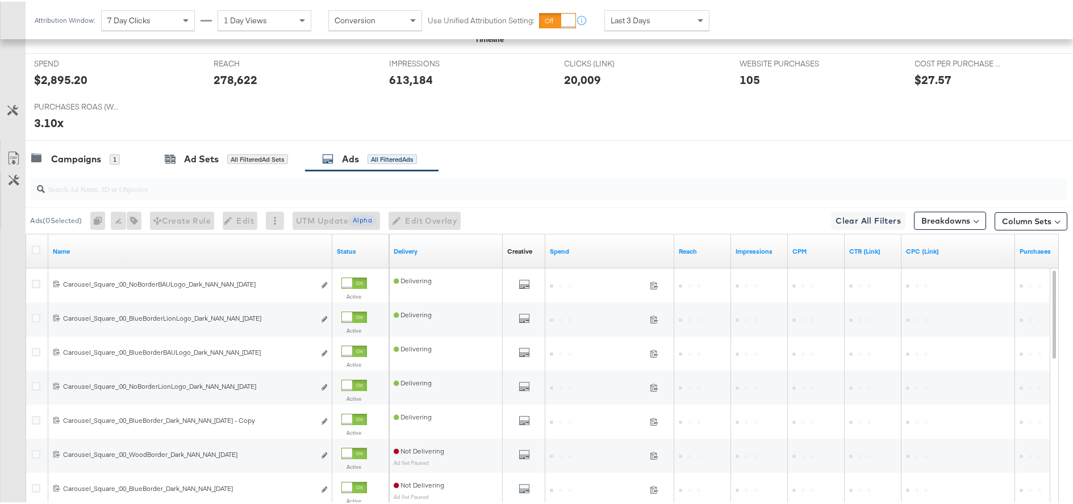
click at [643, 22] on span "Last 3 Days" at bounding box center [631, 19] width 40 height 10
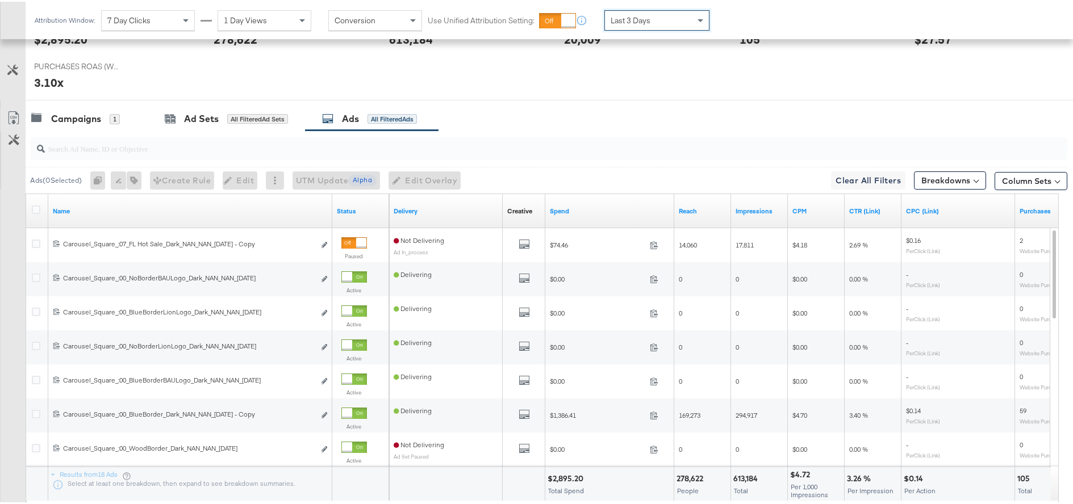
scroll to position [531, 0]
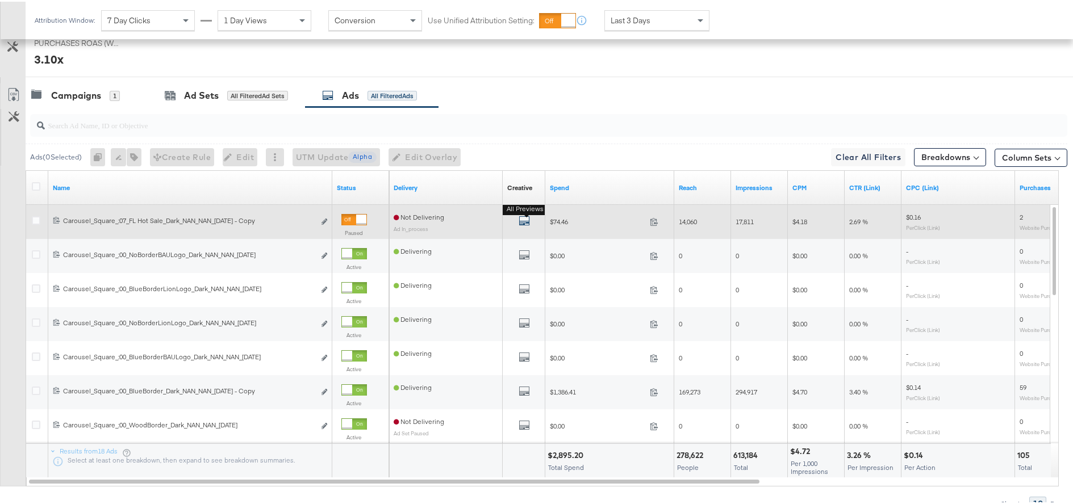
click at [526, 214] on b "All Previews" at bounding box center [526, 208] width 46 height 12
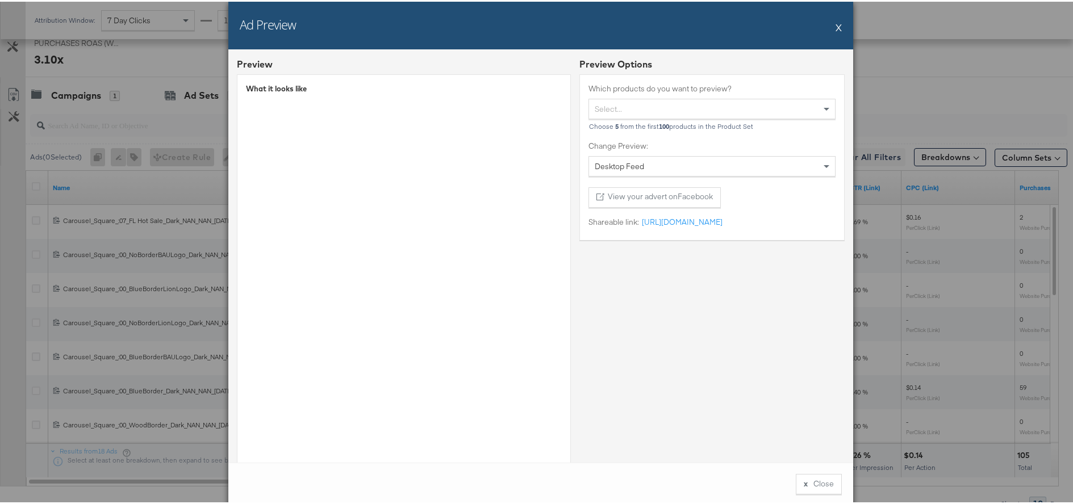
click at [836, 29] on button "X" at bounding box center [839, 25] width 6 height 23
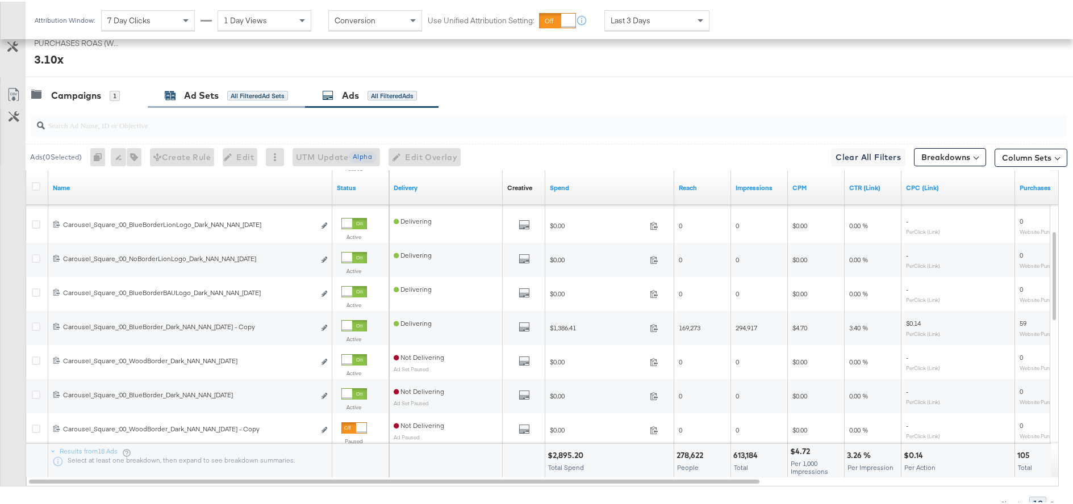
click at [211, 91] on div "Ad Sets" at bounding box center [201, 93] width 35 height 13
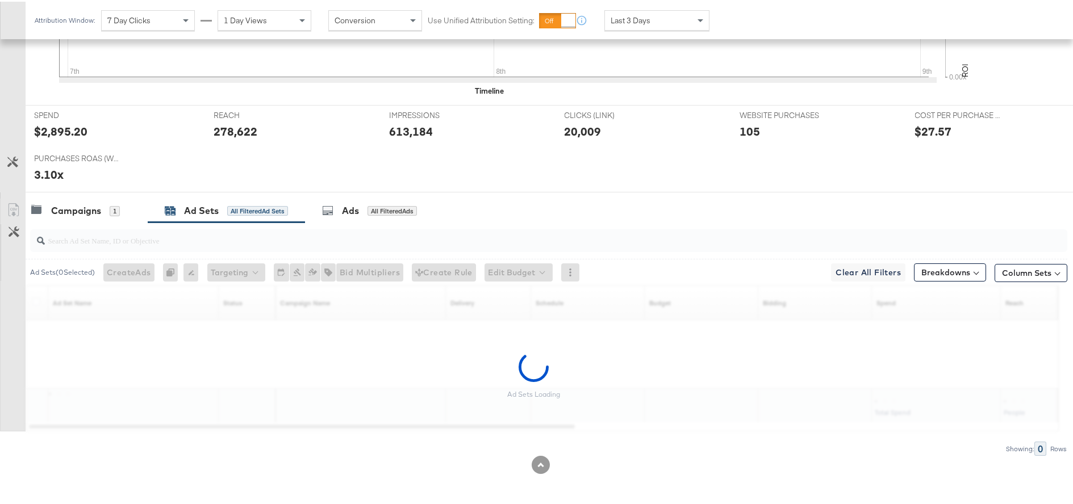
scroll to position [415, 0]
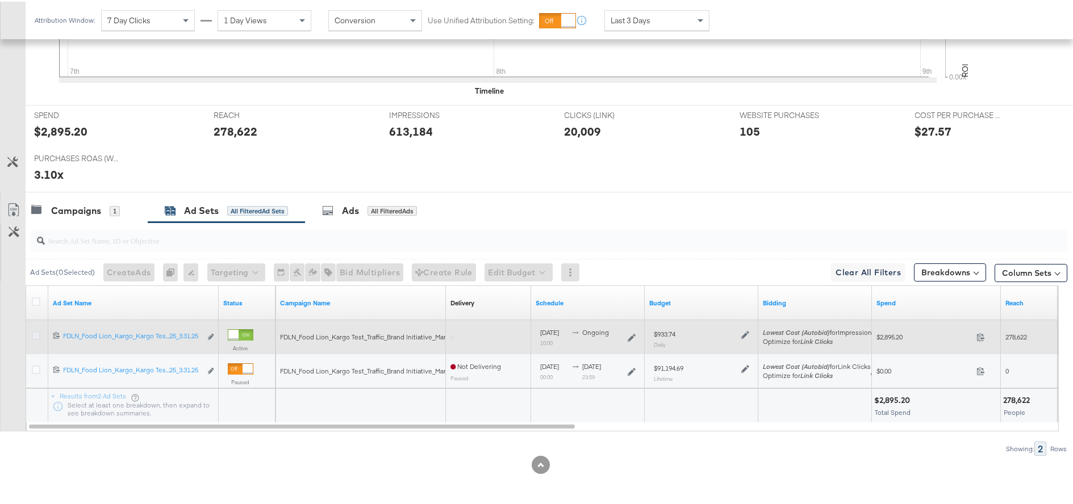
click at [35, 334] on icon at bounding box center [36, 334] width 9 height 9
click at [0, 0] on input "checkbox" at bounding box center [0, 0] width 0 height 0
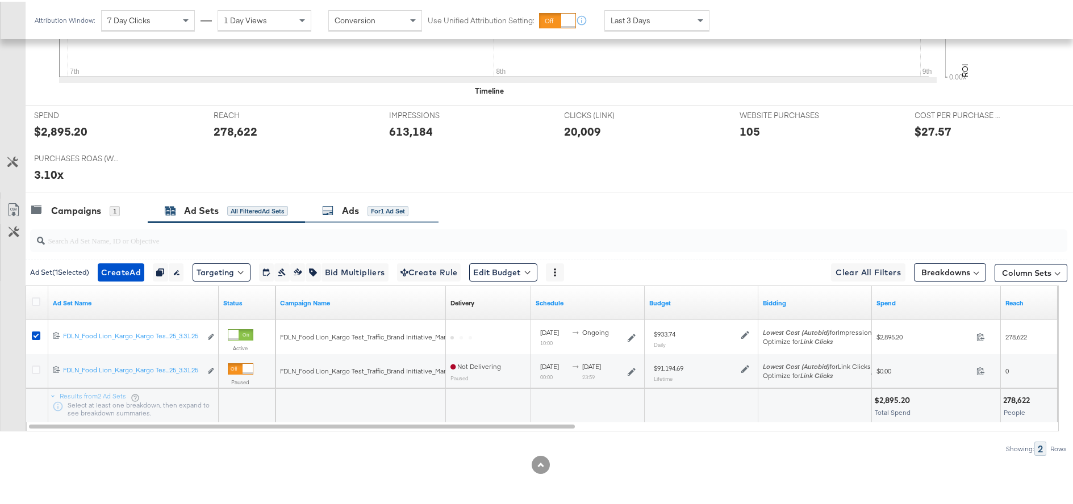
click at [380, 204] on span "for 1 Ad Set" at bounding box center [388, 209] width 41 height 10
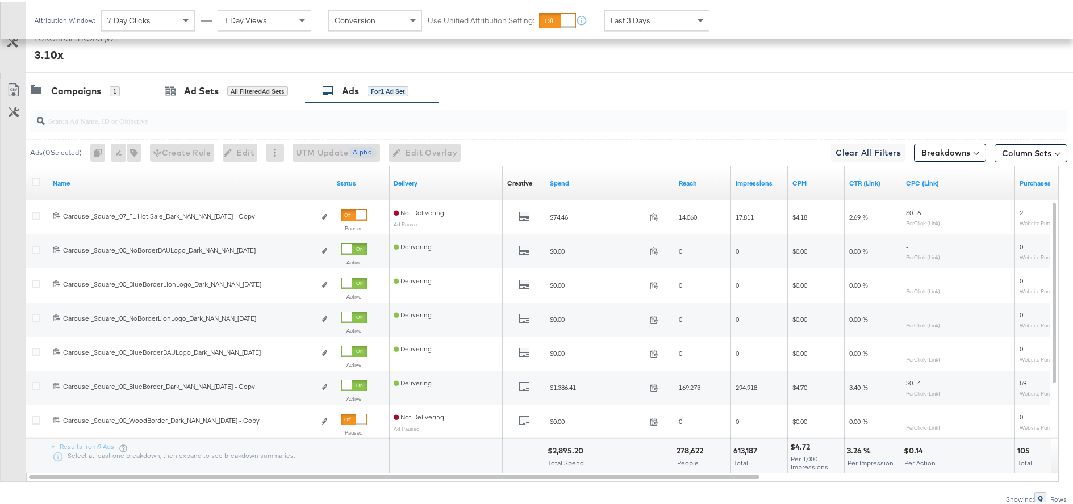
scroll to position [551, 0]
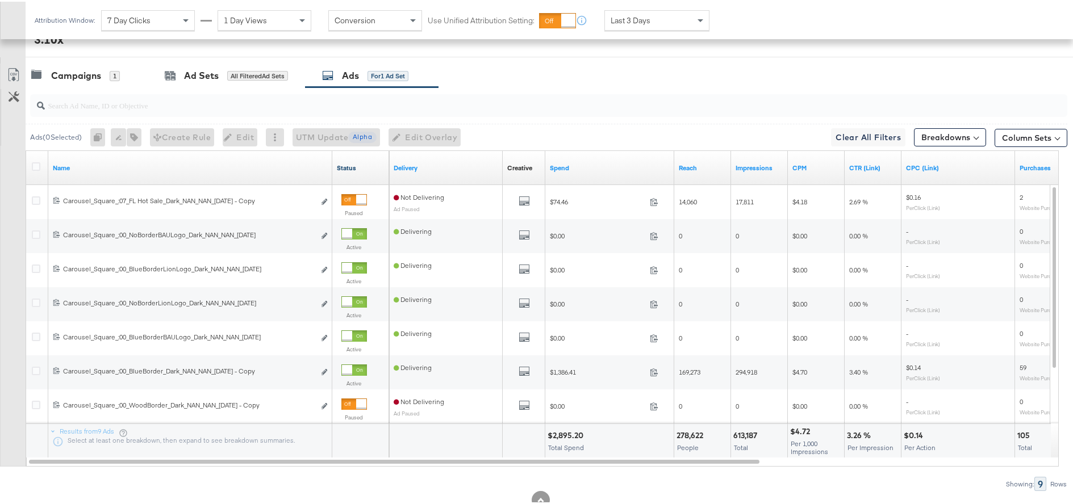
click at [348, 169] on link "Status" at bounding box center [361, 166] width 48 height 9
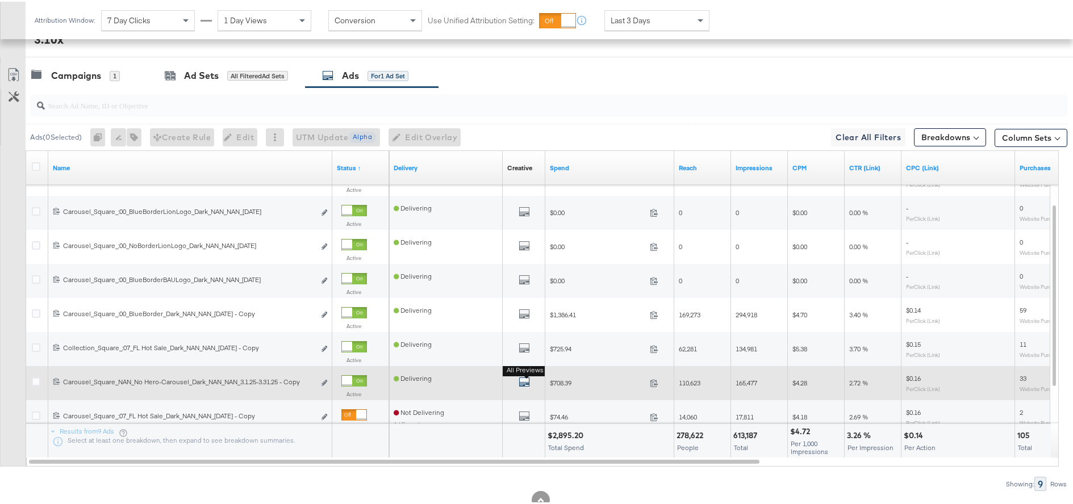
click at [524, 379] on icon "default" at bounding box center [524, 380] width 11 height 11
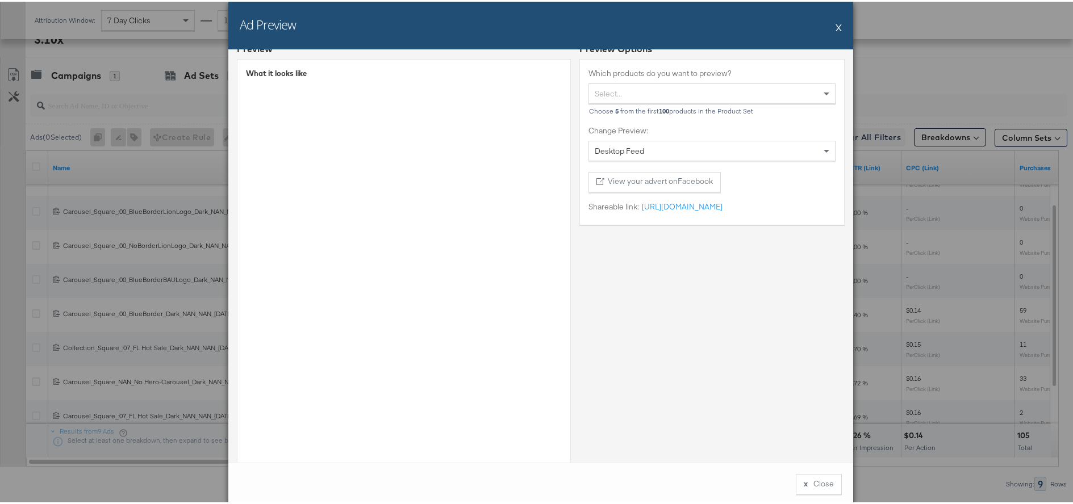
scroll to position [16, 0]
click at [836, 29] on button "X" at bounding box center [839, 25] width 6 height 23
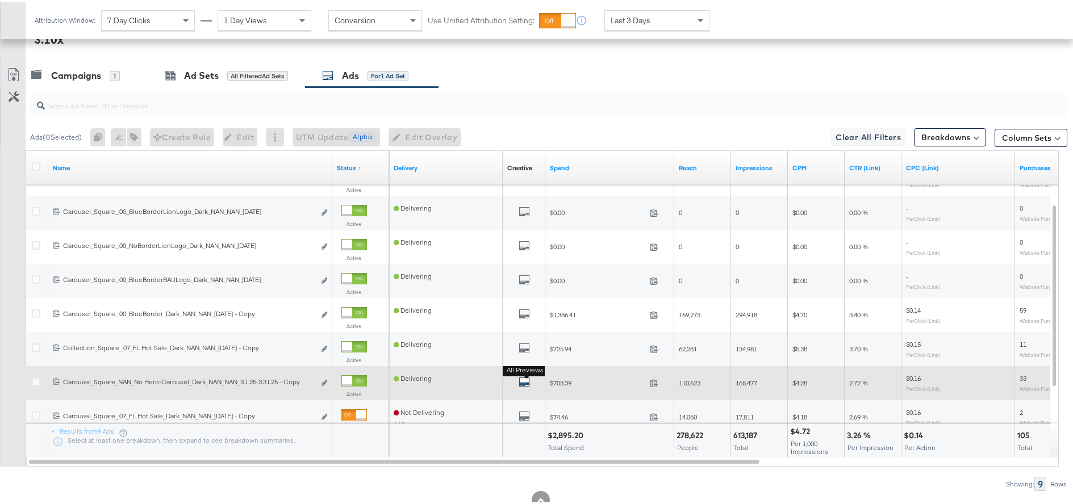
click at [524, 383] on icon "default" at bounding box center [524, 380] width 11 height 11
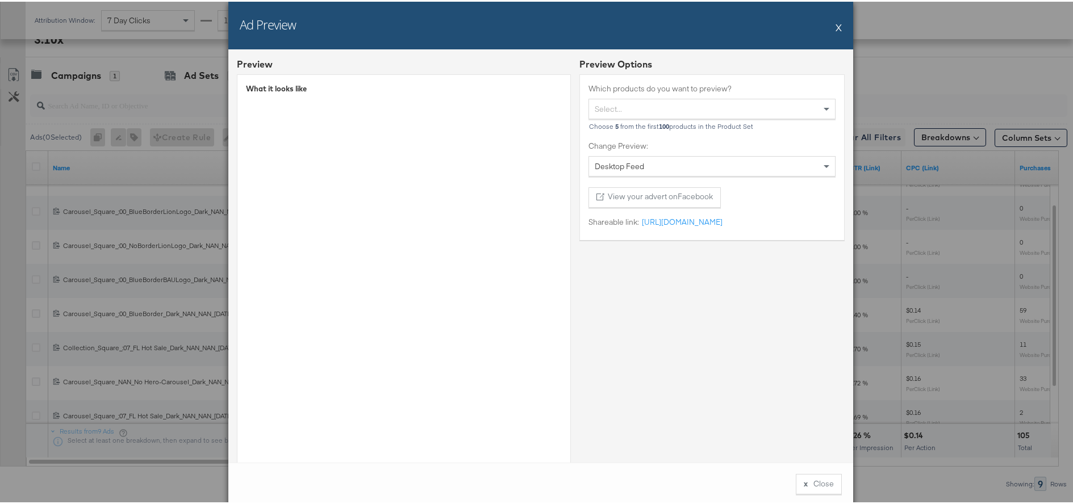
click at [836, 26] on button "X" at bounding box center [839, 25] width 6 height 23
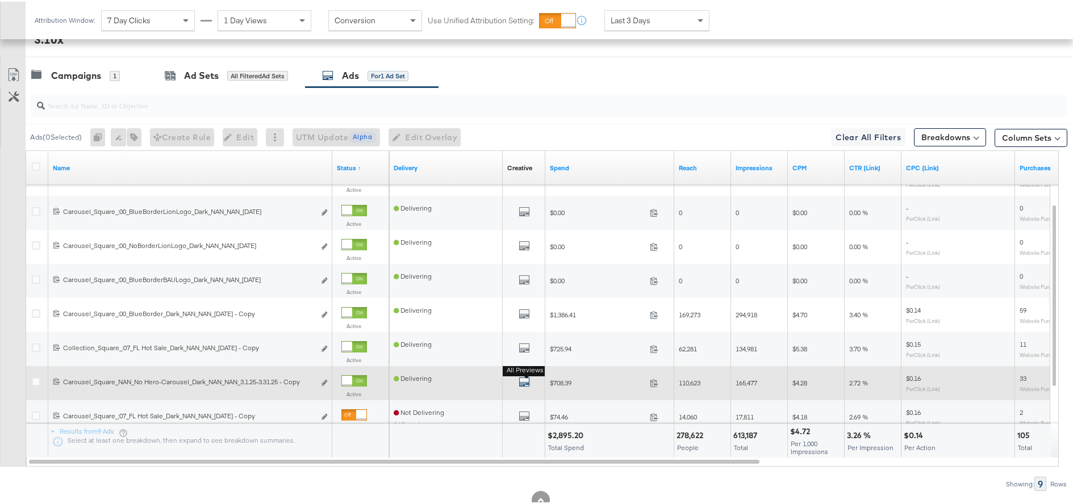
click at [524, 380] on icon "default" at bounding box center [524, 380] width 11 height 11
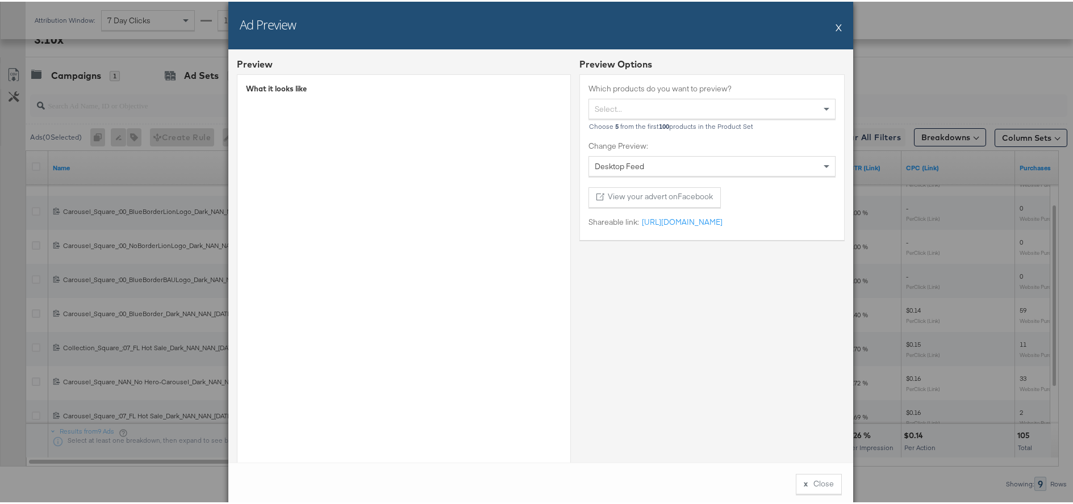
click at [836, 26] on button "X" at bounding box center [839, 25] width 6 height 23
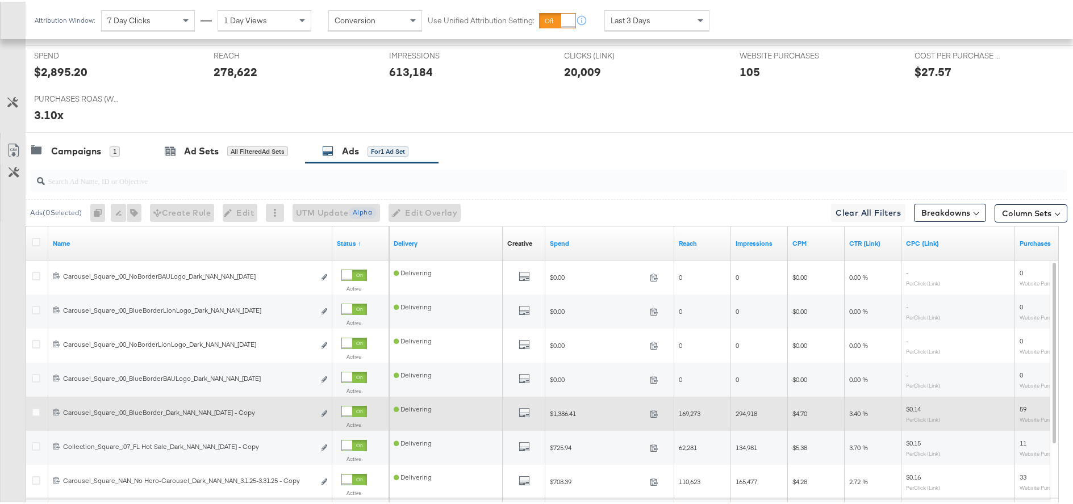
scroll to position [444, 0]
